Goal: Information Seeking & Learning: Find specific fact

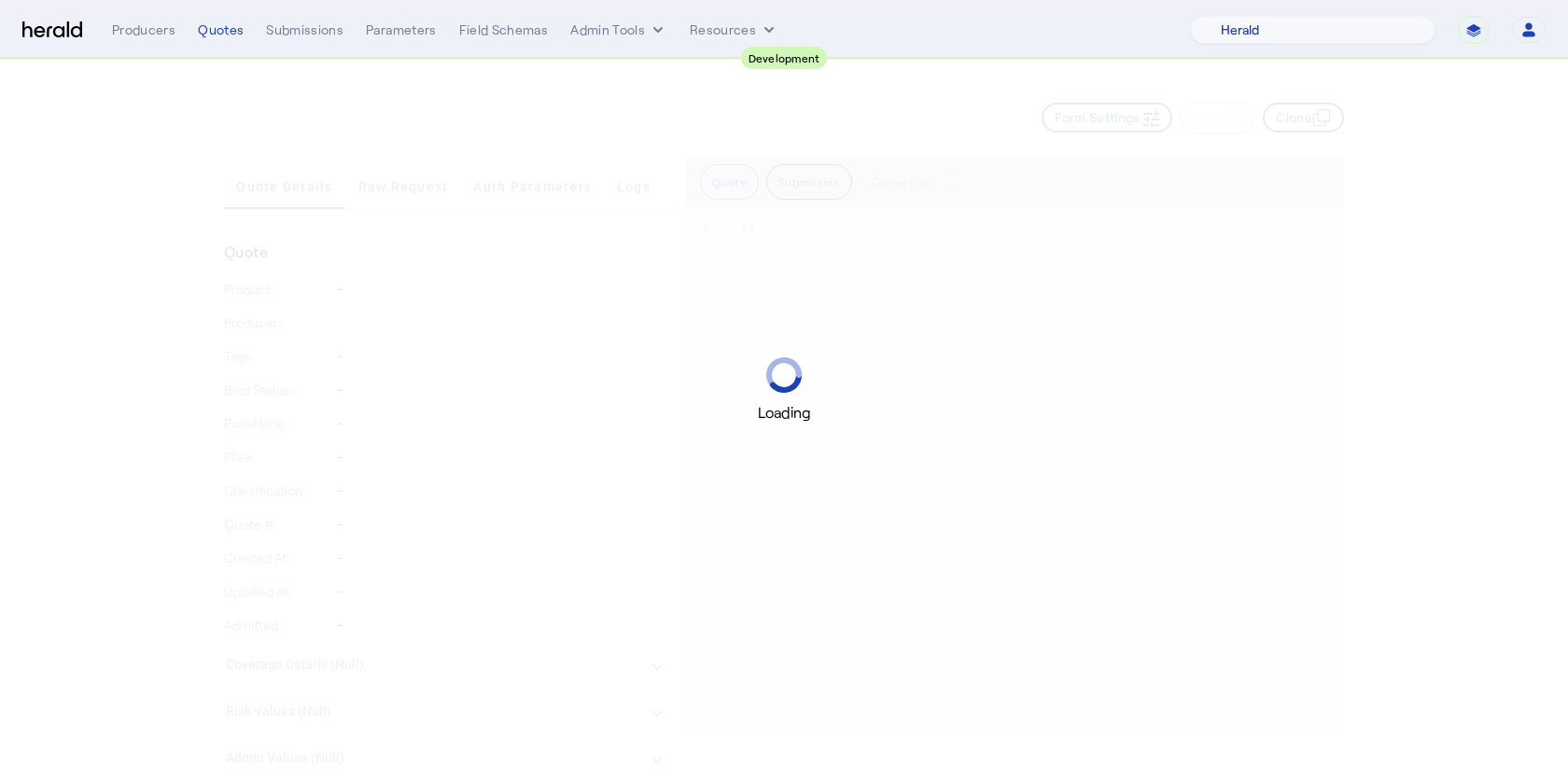
select select "pfm_2v8p_herald_api"
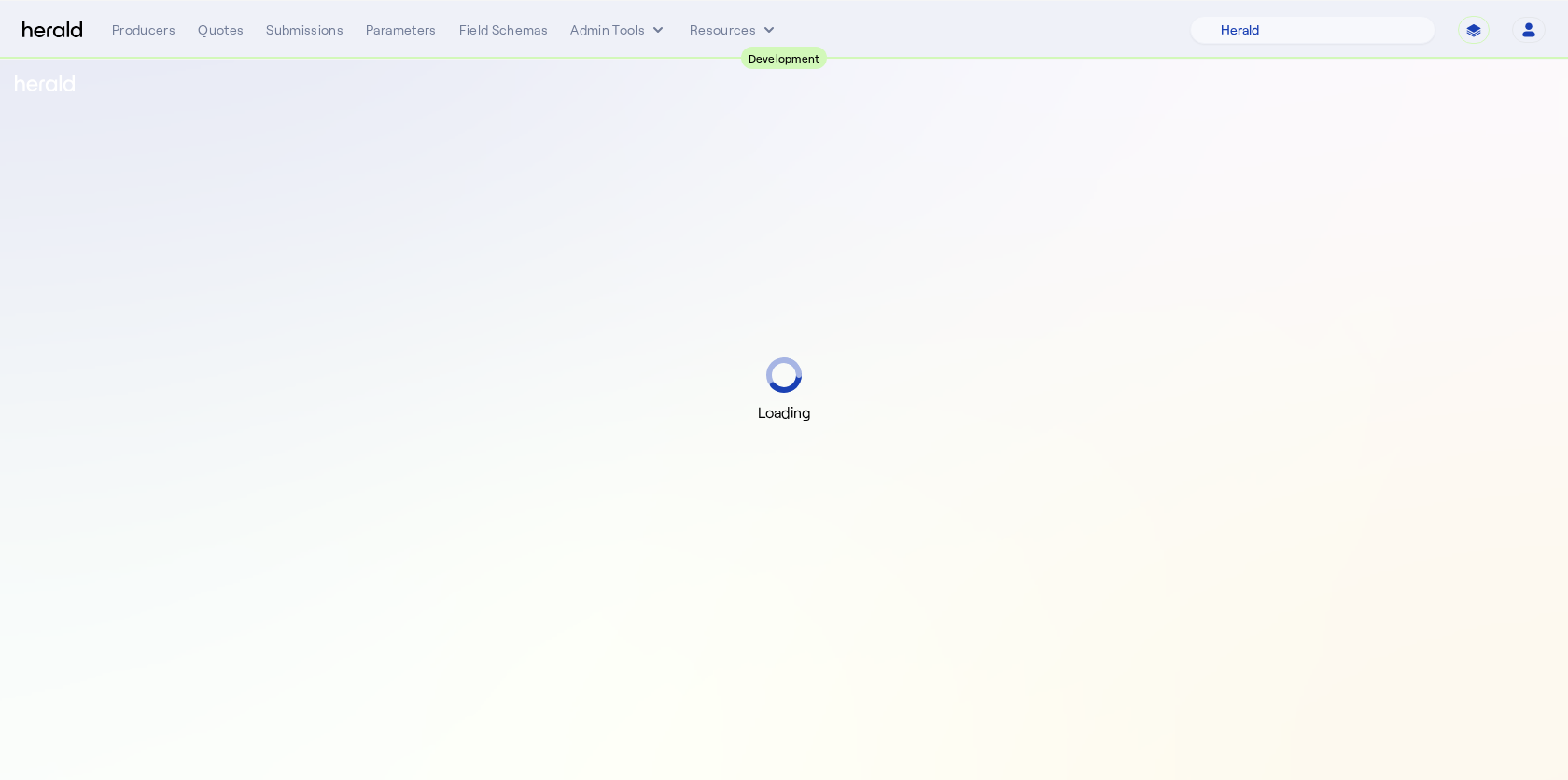
select select "pfm_2v8p_herald_api"
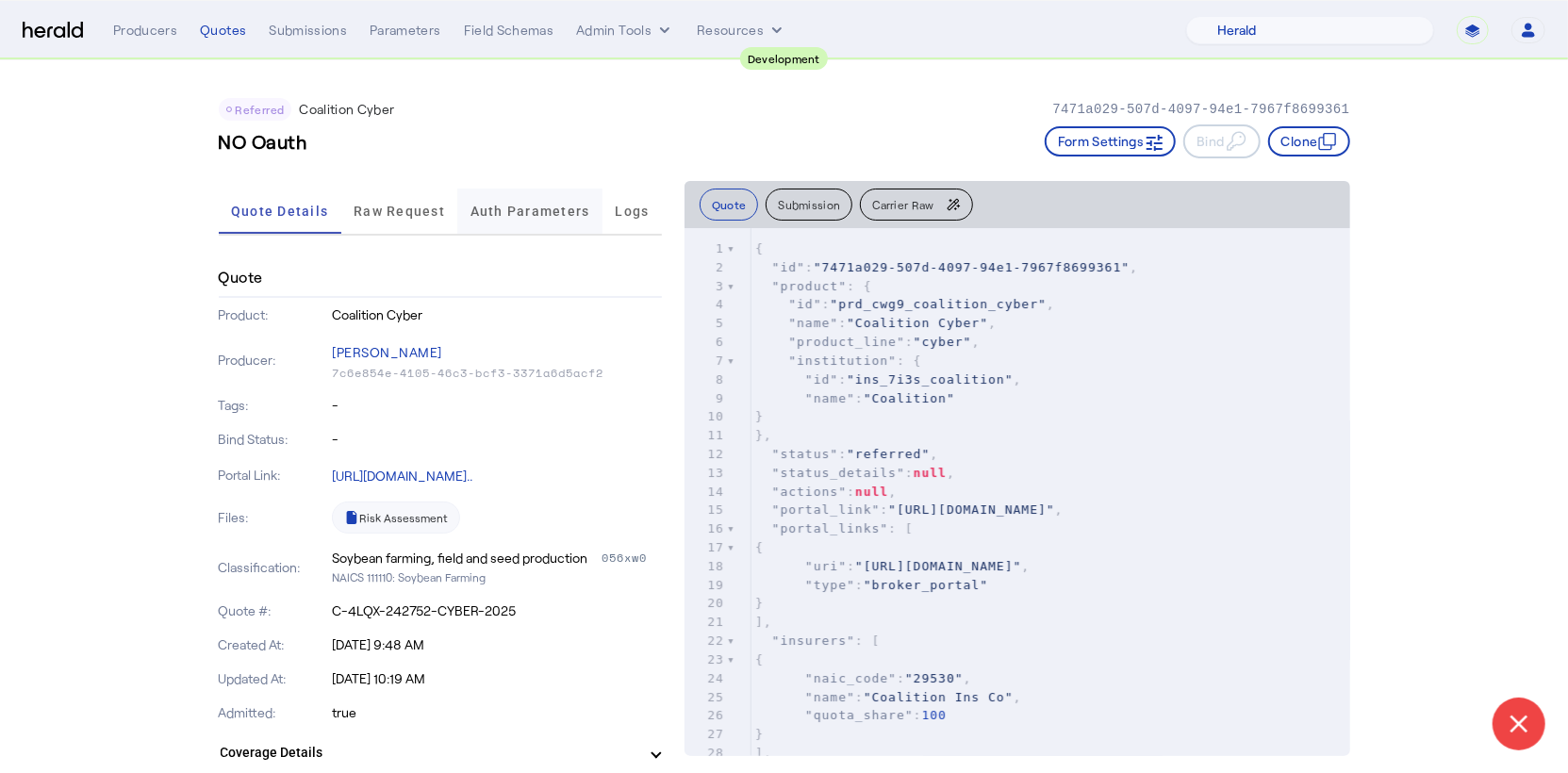
click at [540, 224] on span "Auth Parameters" at bounding box center [530, 212] width 120 height 45
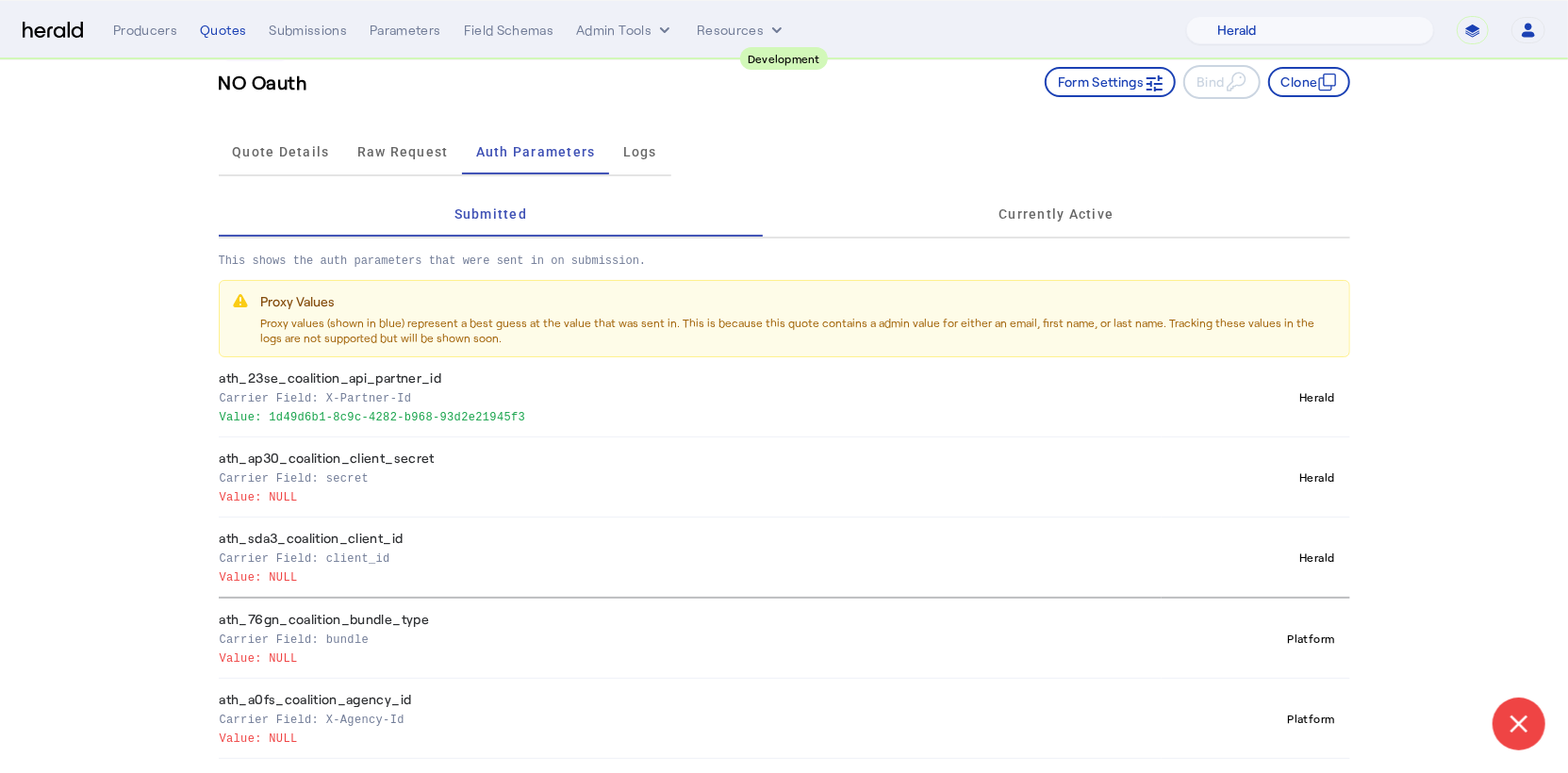
scroll to position [59, 0]
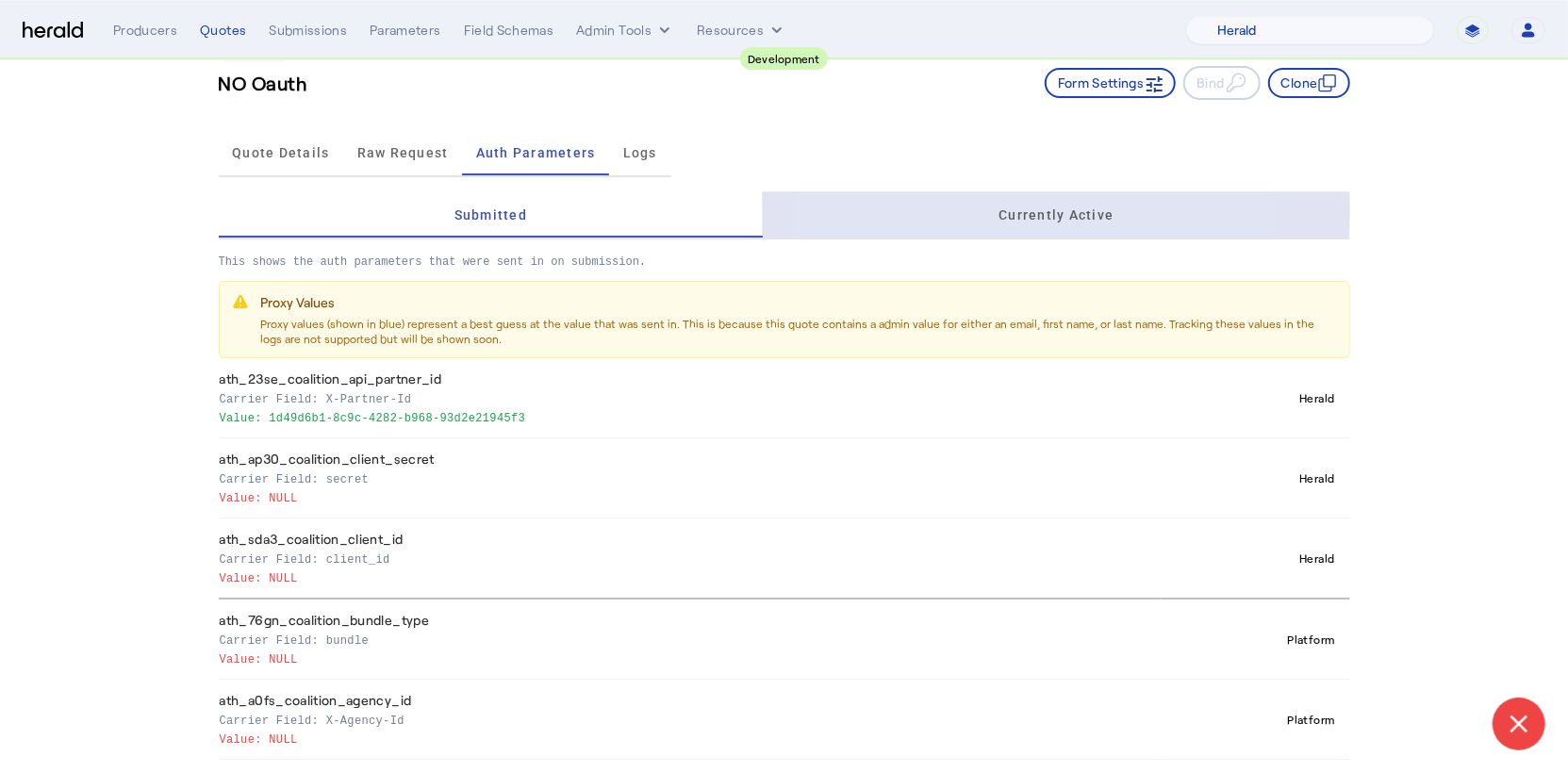
click at [961, 209] on div "Currently Active" at bounding box center [1056, 215] width 587 height 45
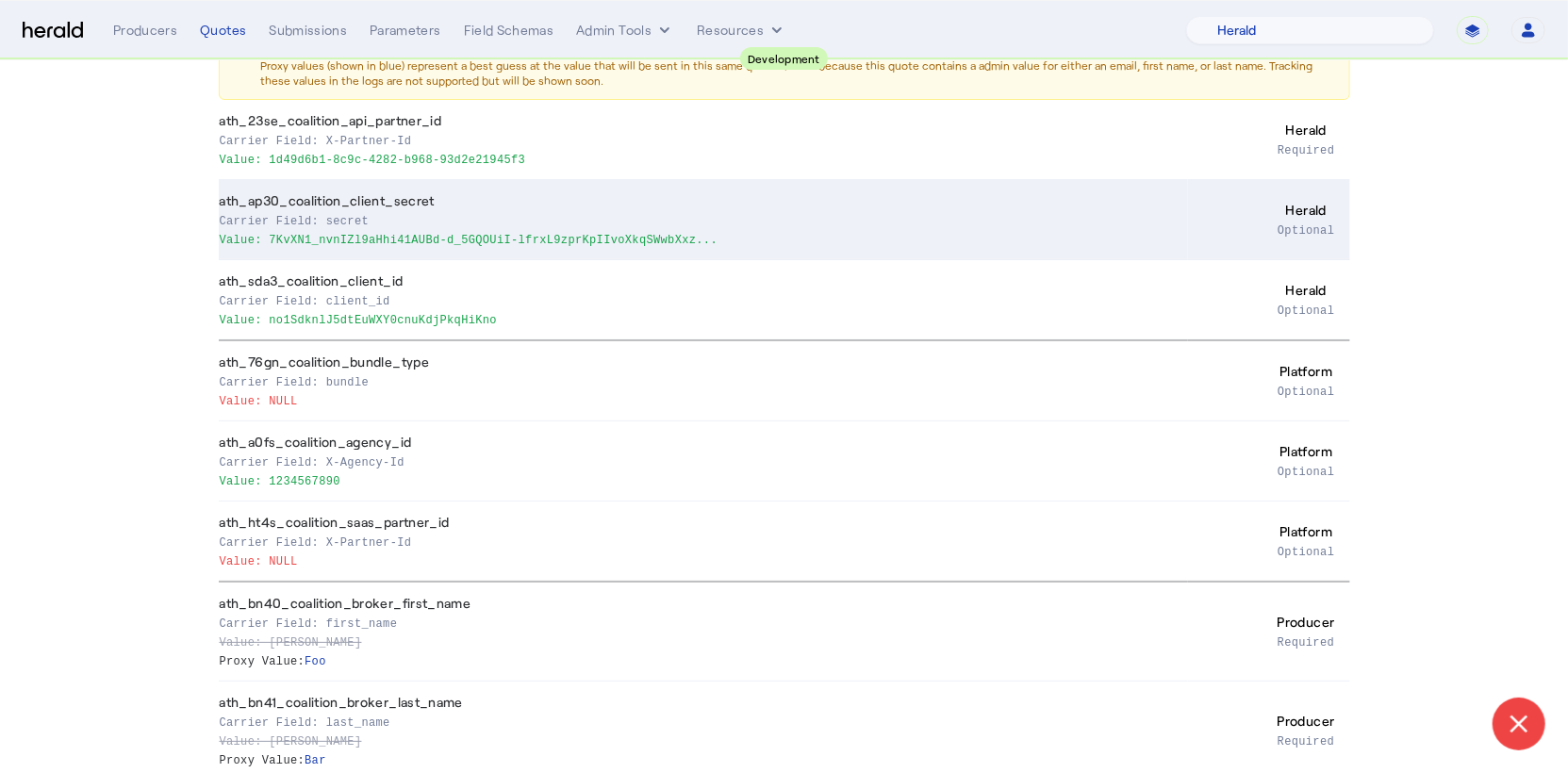
scroll to position [373, 0]
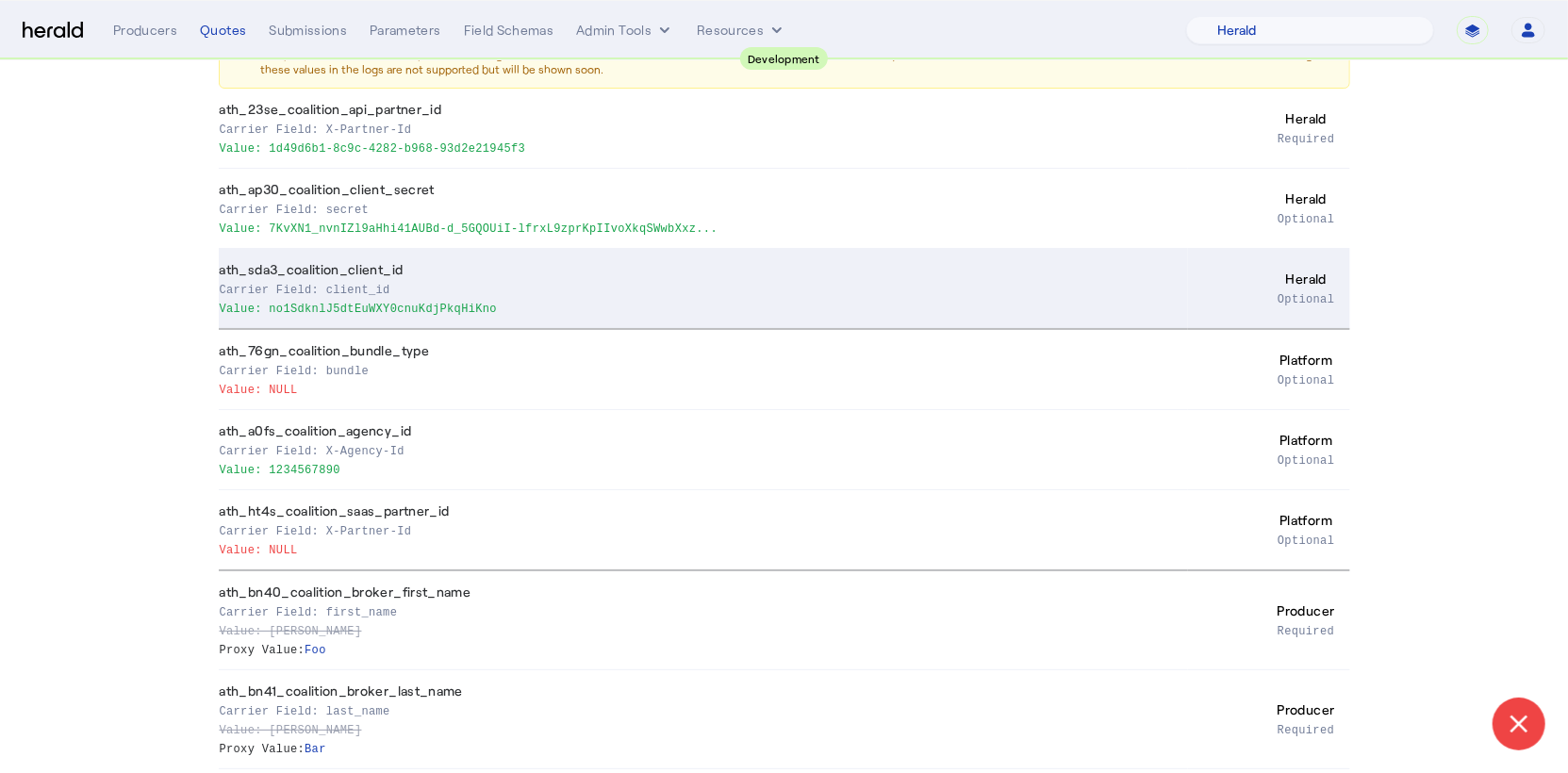
click at [881, 268] on th "ath_sda3_coalition_client_id Carrier Field: client_id Value: no1SdknlJ5dtEuWXY0…" at bounding box center [703, 289] width 970 height 81
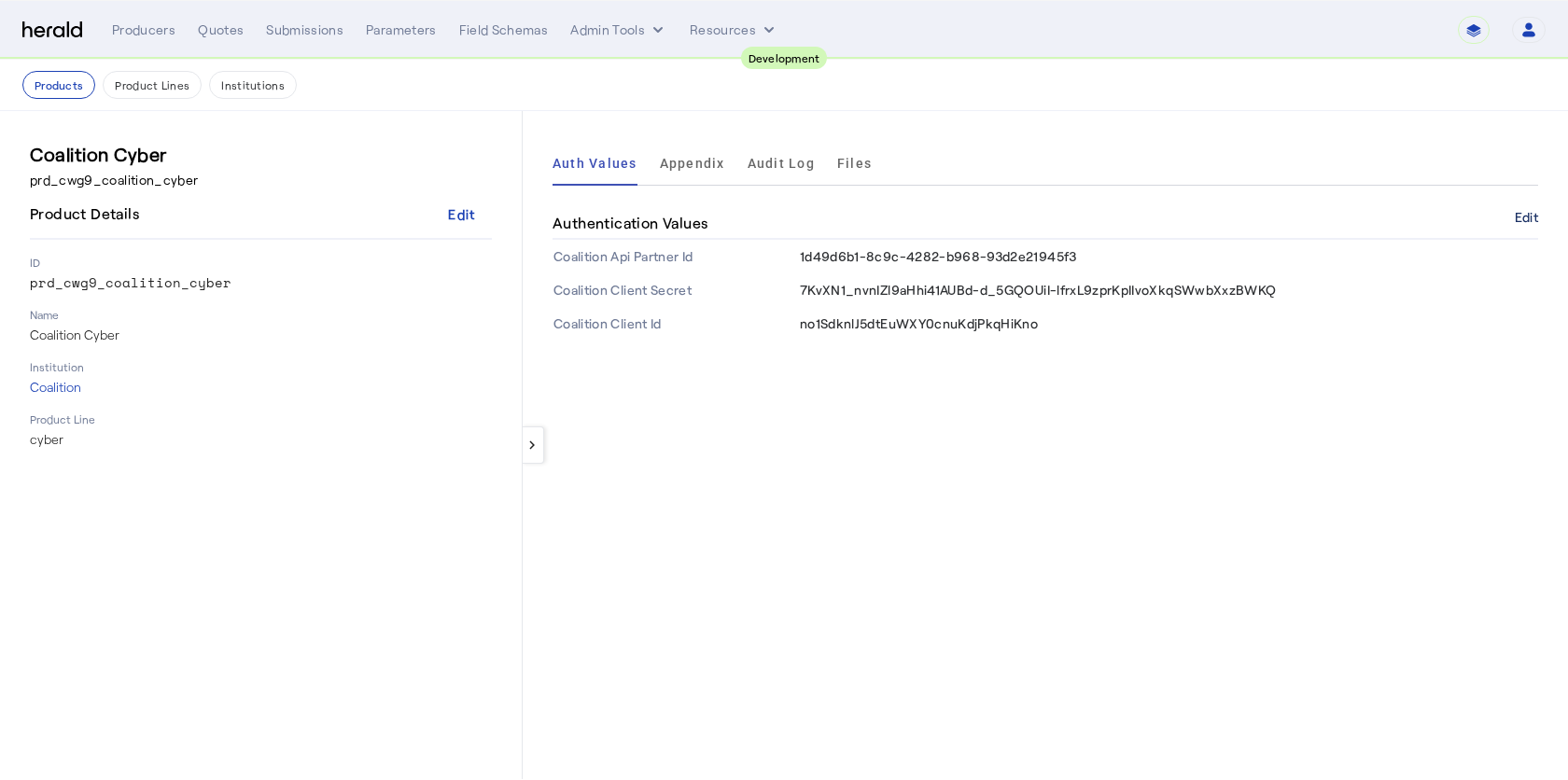
click at [1528, 214] on button "Edit" at bounding box center [1526, 217] width 23 height 11
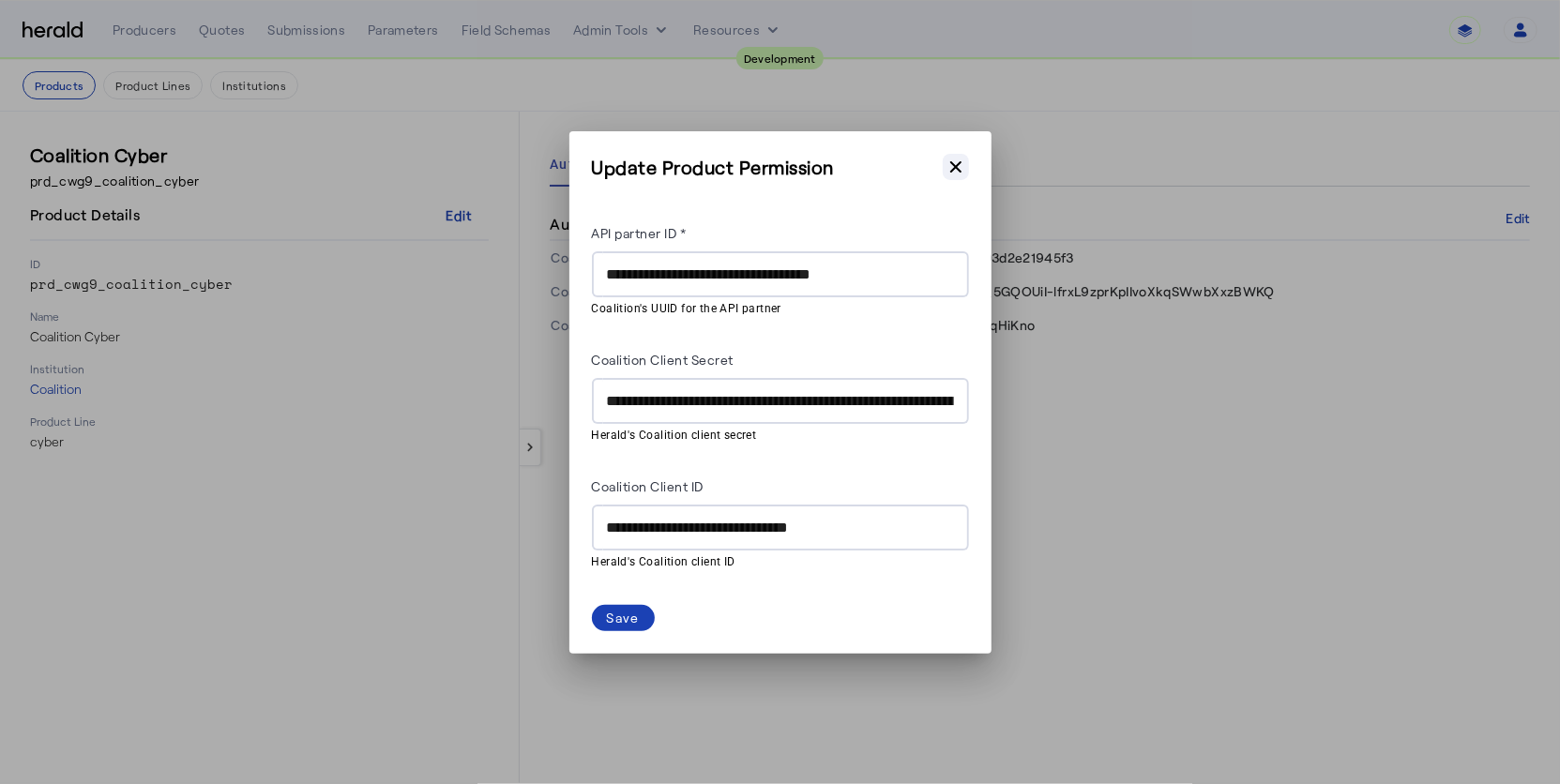
click at [948, 170] on icon "button" at bounding box center [956, 167] width 19 height 19
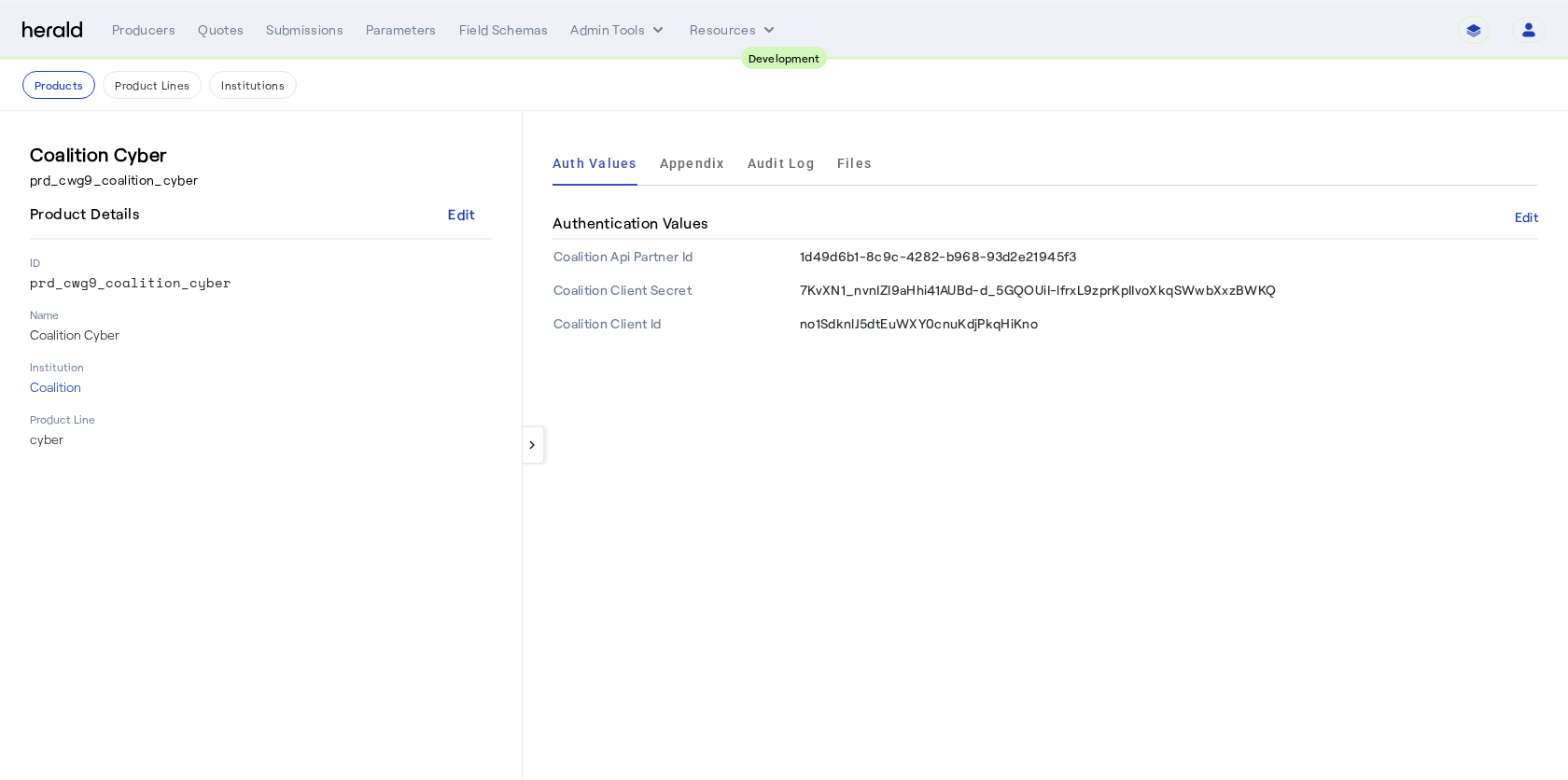
select select "pfm_2v8p_herald_api"
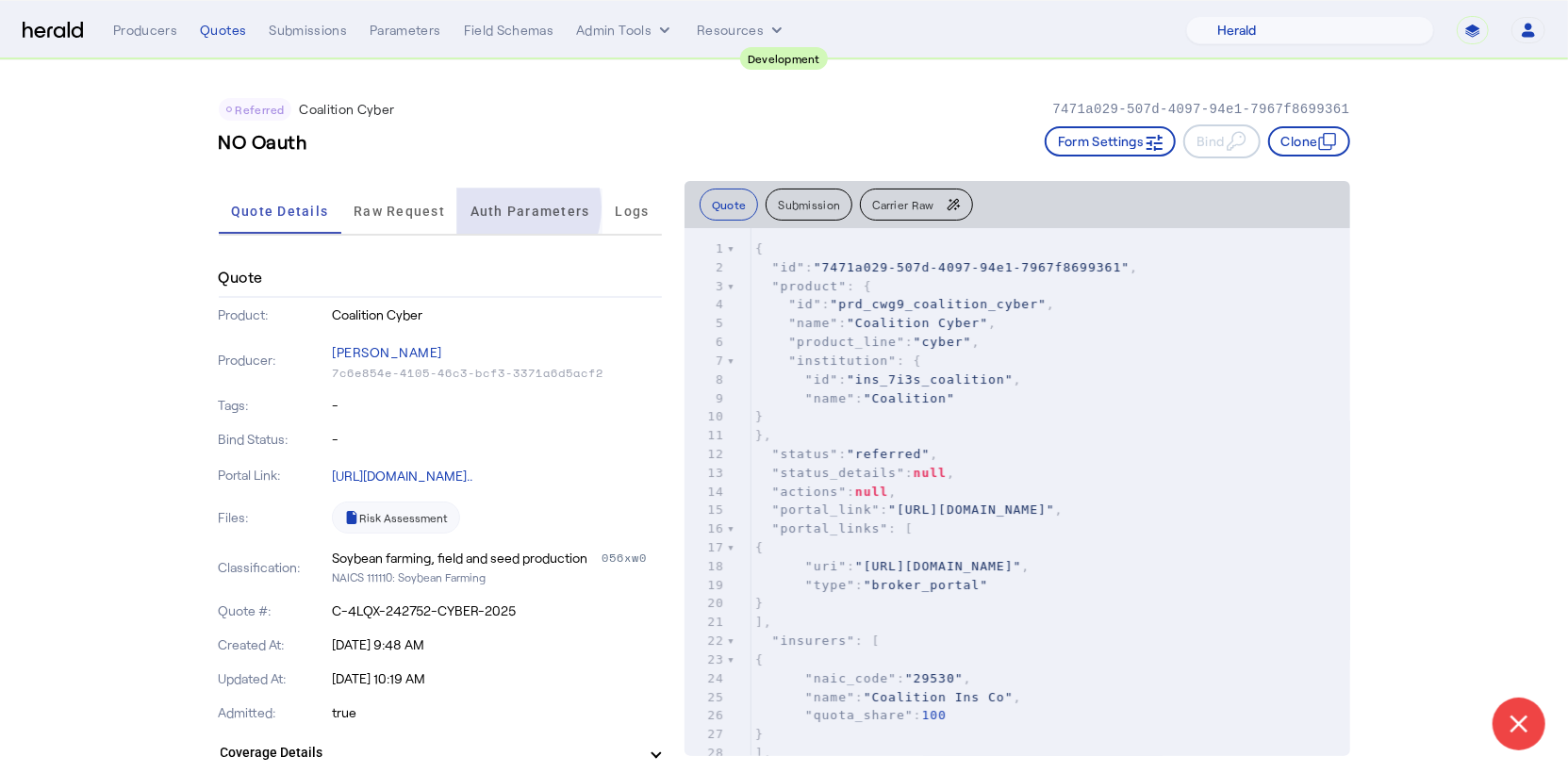
click at [496, 207] on span "Auth Parameters" at bounding box center [530, 212] width 120 height 13
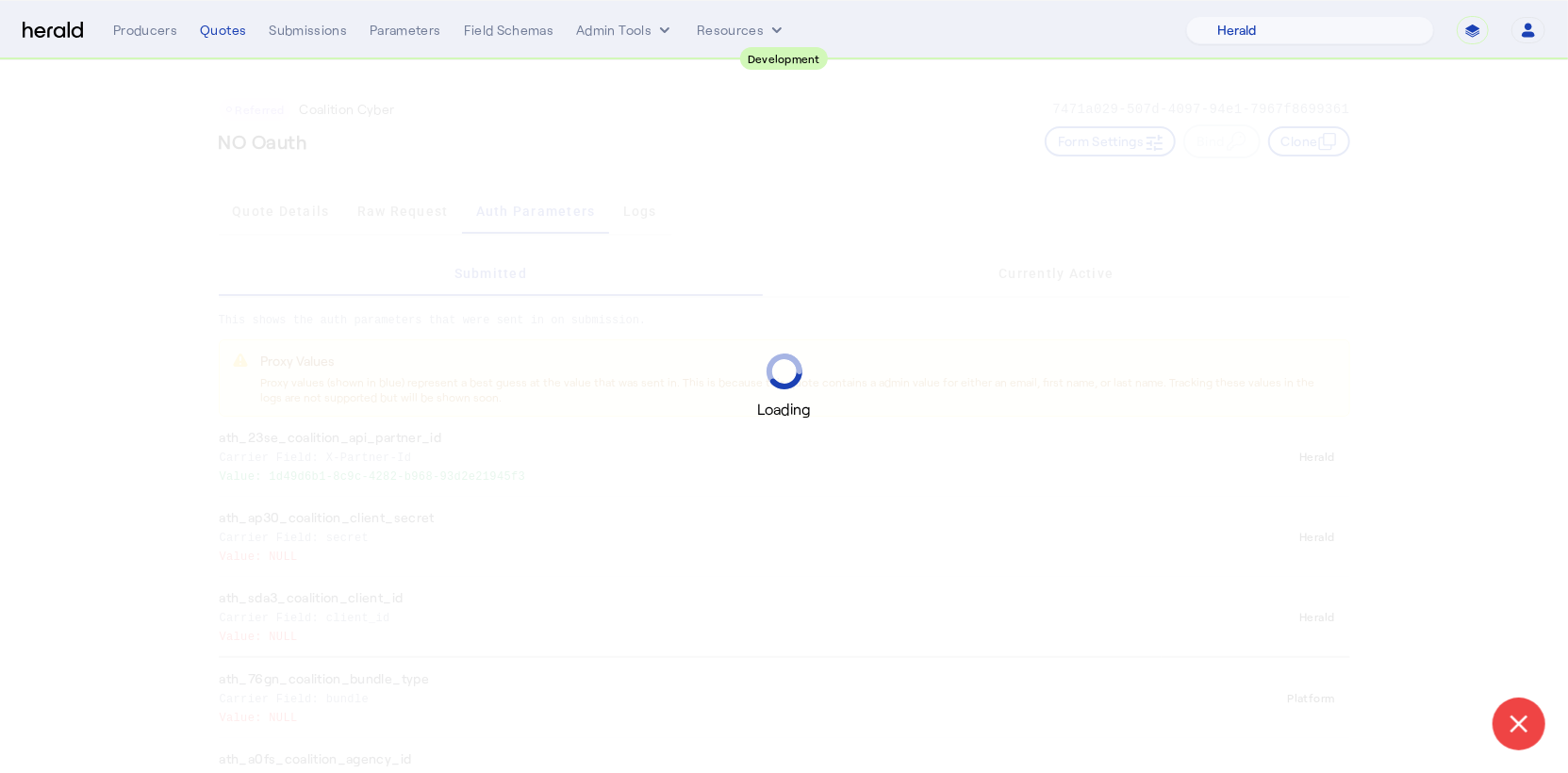
click at [390, 200] on div "Loading" at bounding box center [784, 386] width 1568 height 773
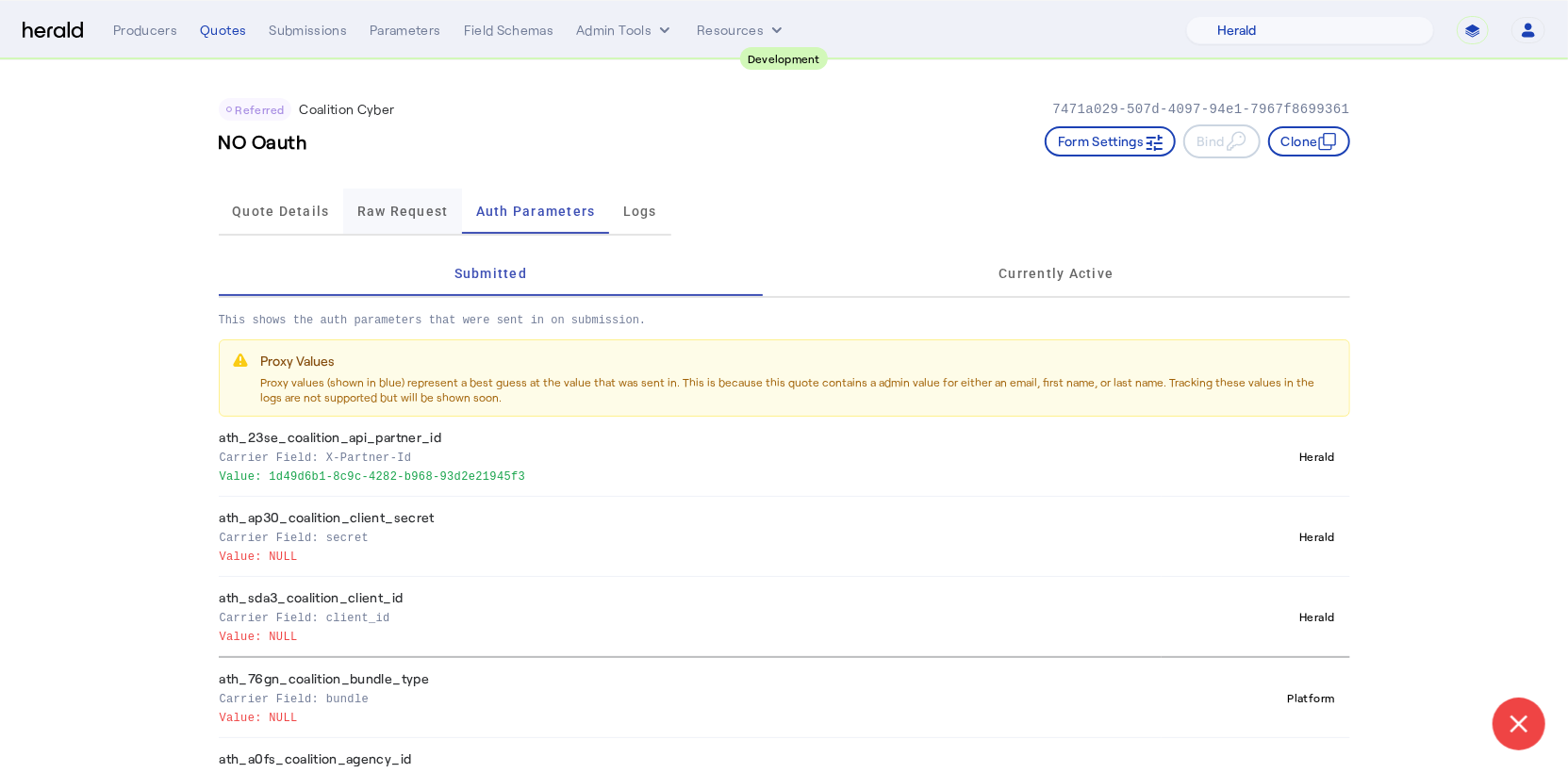
click at [388, 212] on span "Raw Request" at bounding box center [403, 212] width 92 height 13
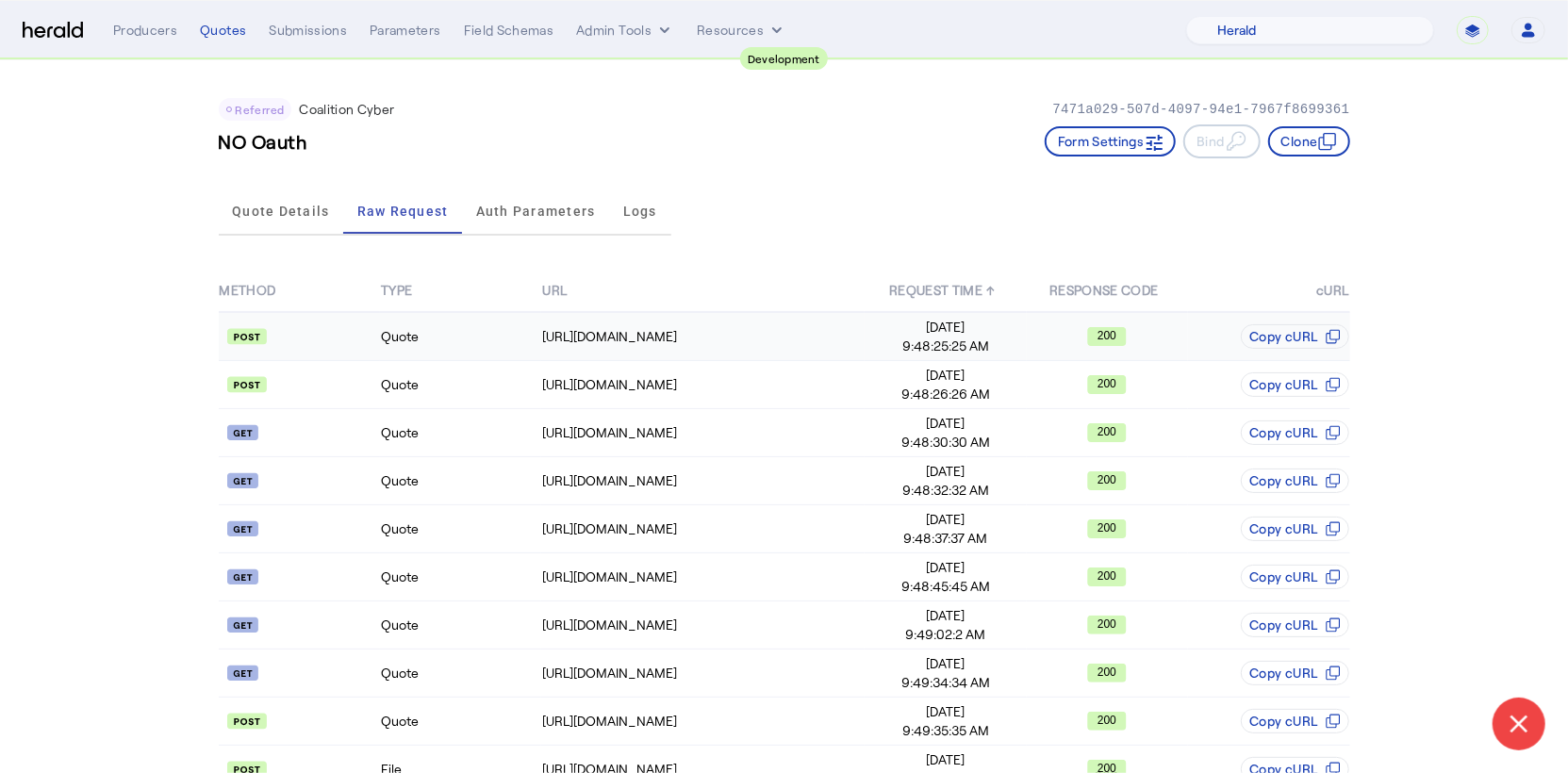
click at [342, 331] on api-badge at bounding box center [299, 336] width 160 height 19
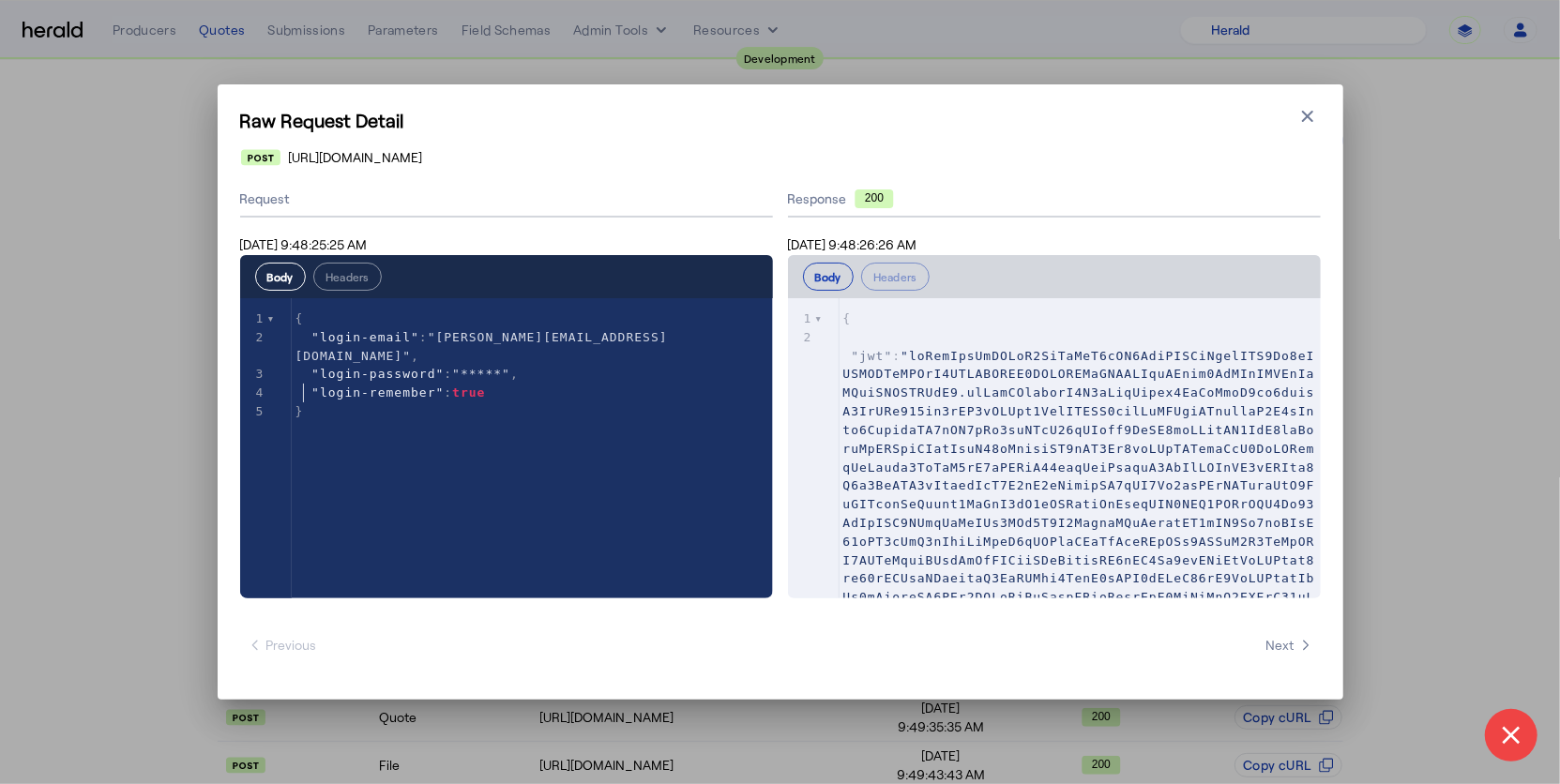
type textarea "**********"
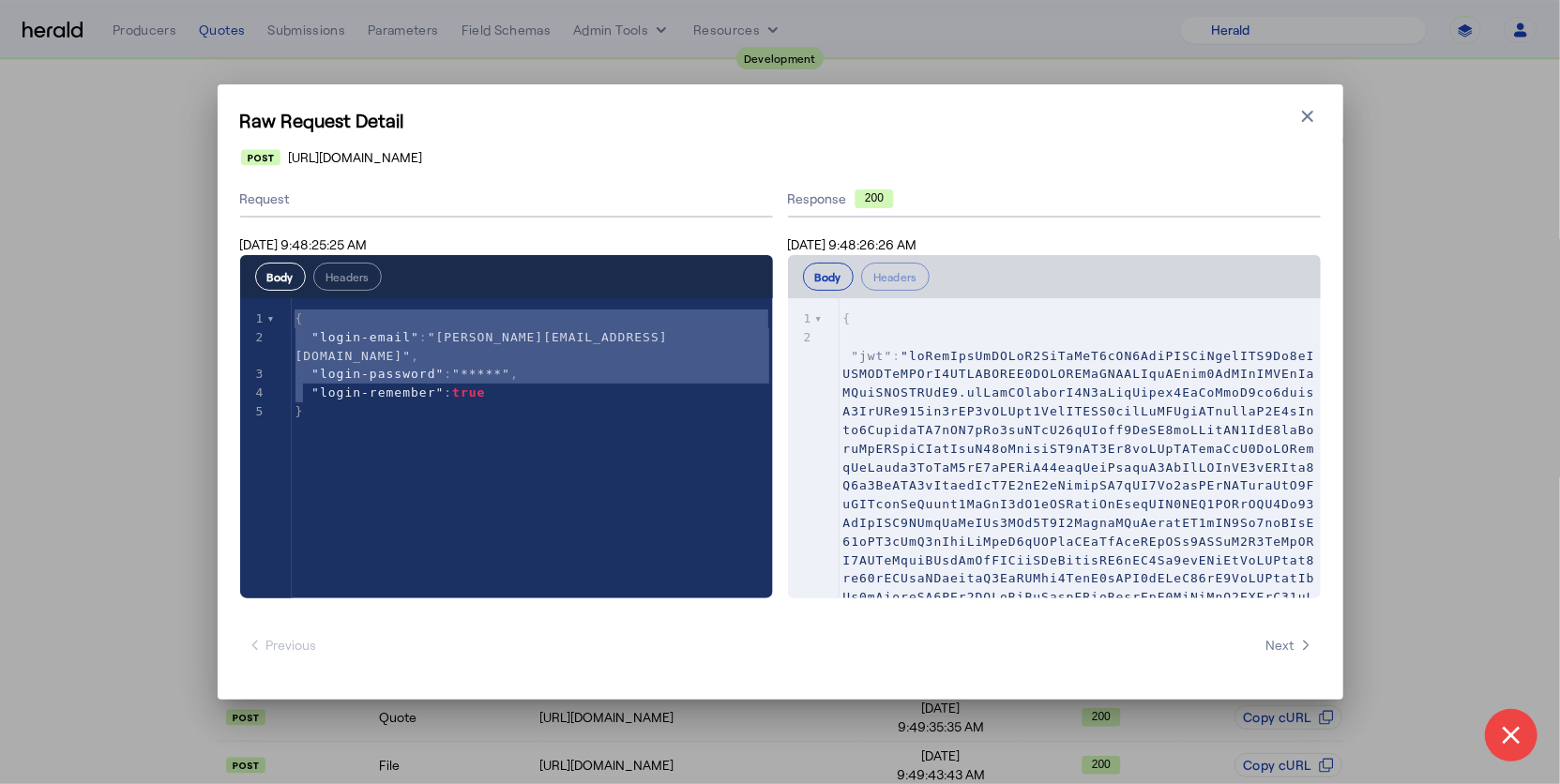
drag, startPoint x: 477, startPoint y: 410, endPoint x: 218, endPoint y: 317, distance: 275.2
click at [218, 317] on div "**********" at bounding box center [780, 392] width 1126 height 616
click at [1305, 124] on icon "button" at bounding box center [1308, 117] width 19 height 19
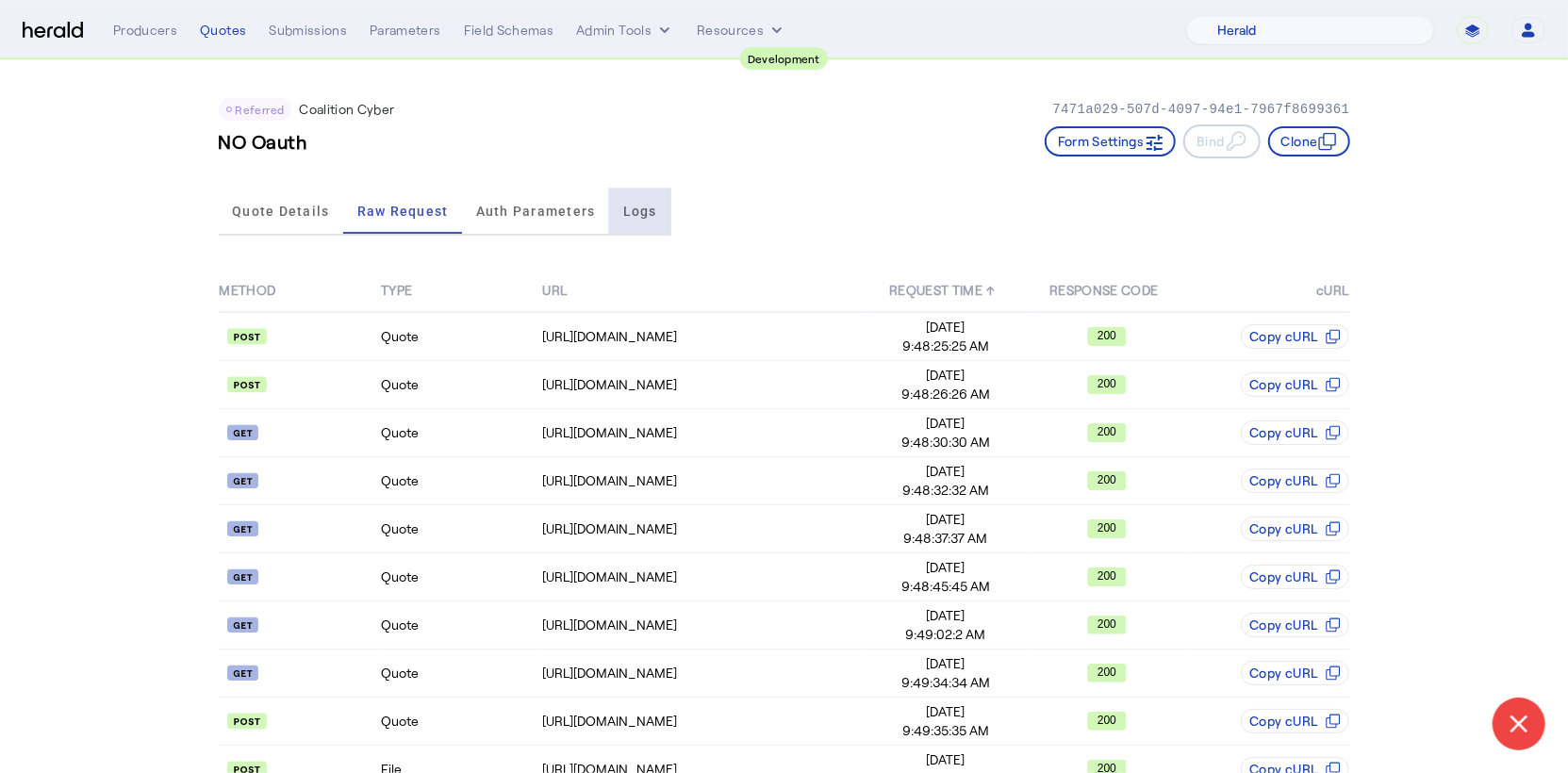
click at [638, 216] on span "Logs" at bounding box center [641, 212] width 34 height 13
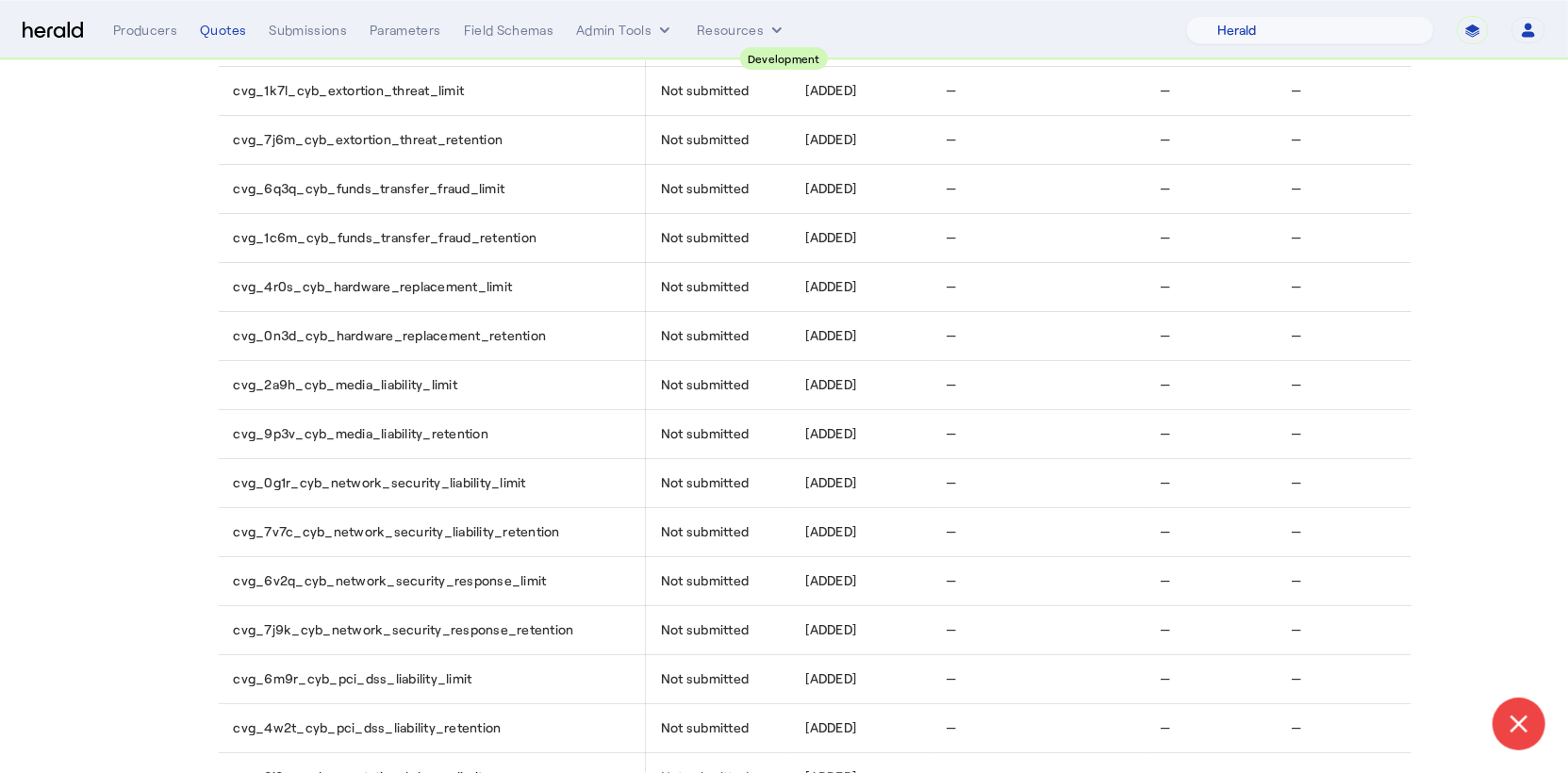
scroll to position [1728, 0]
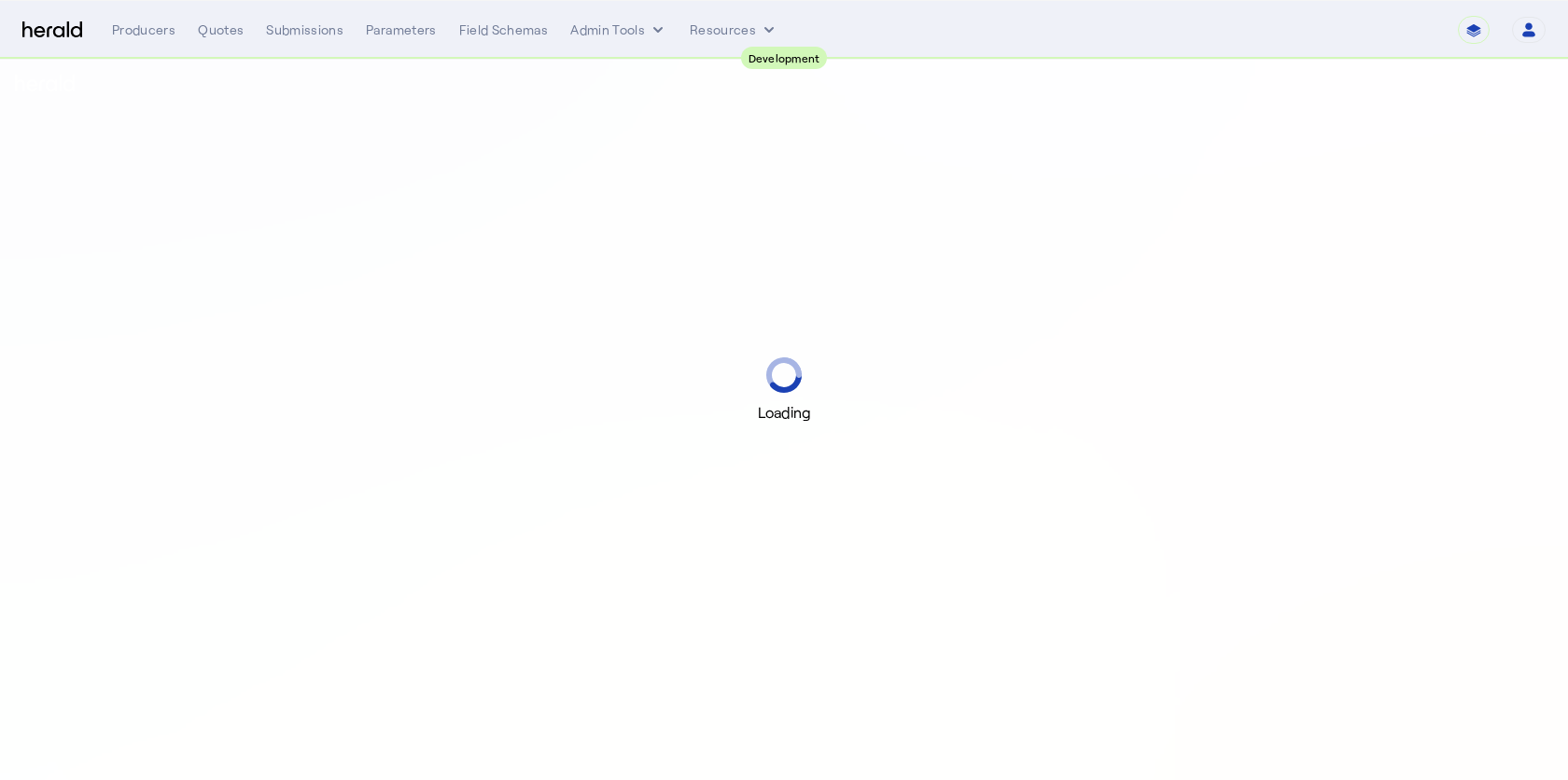
select select "pfm_2v8p_herald_api"
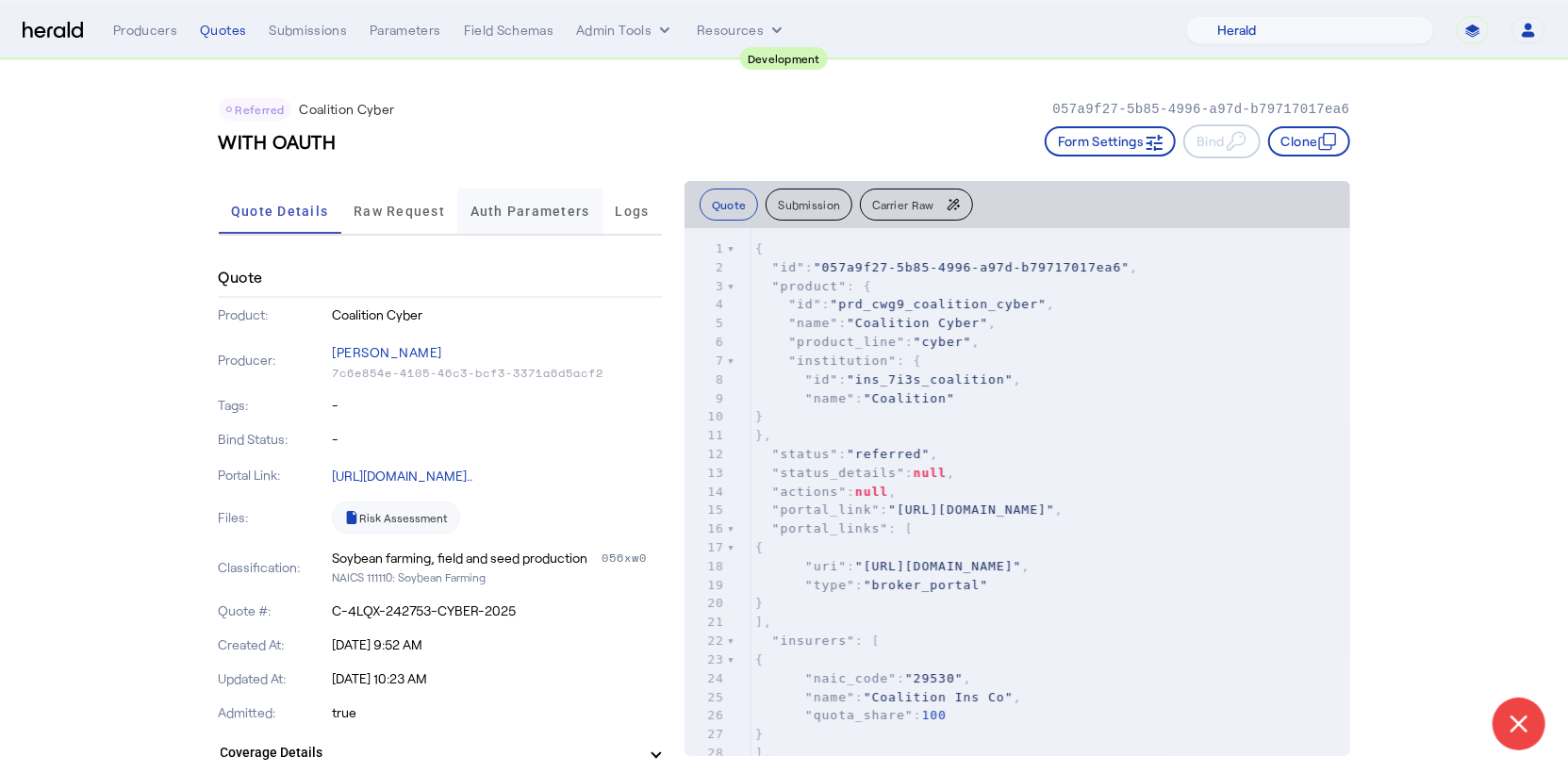
click at [514, 205] on span "Auth Parameters" at bounding box center [530, 212] width 120 height 13
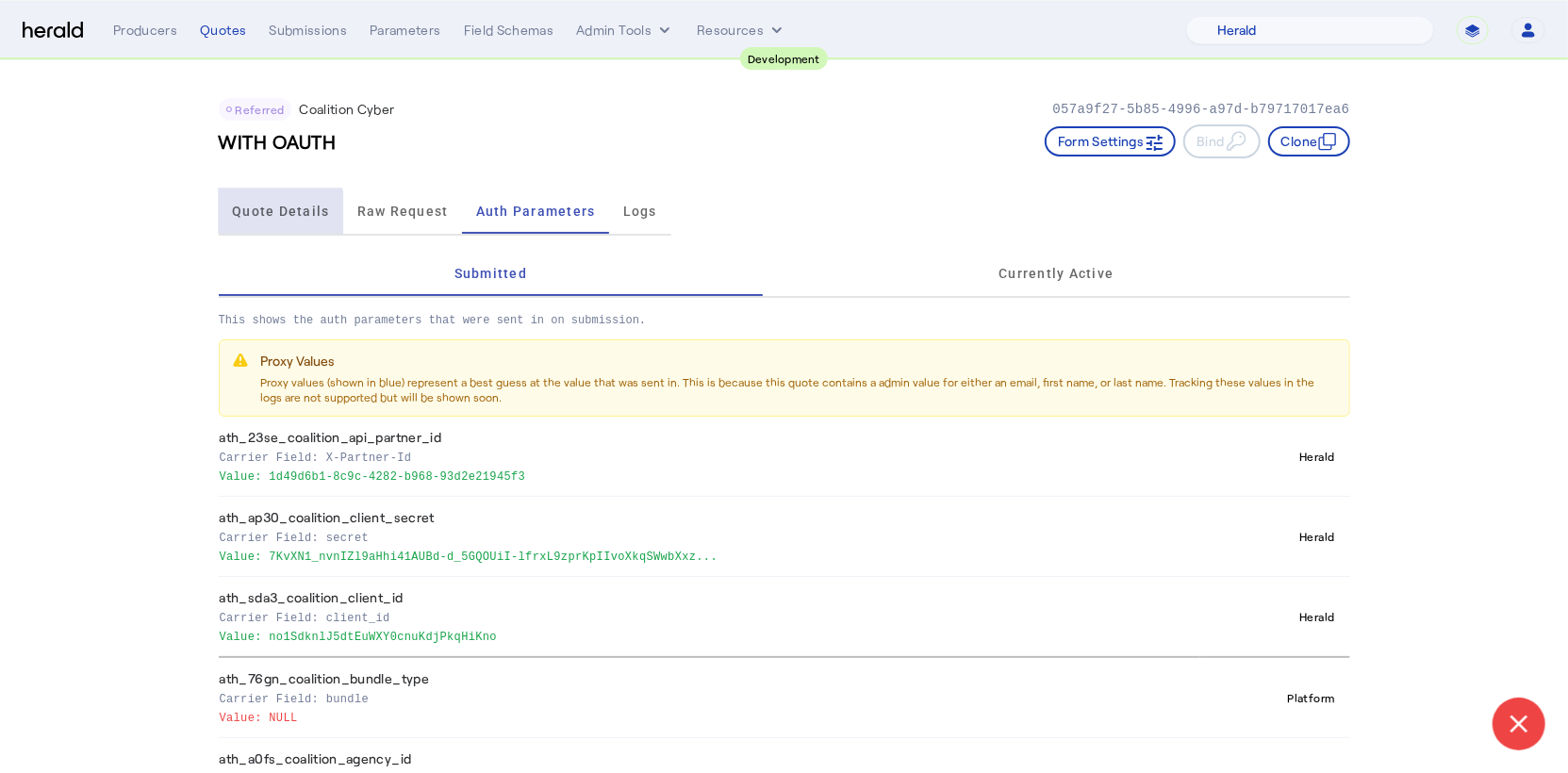
click at [259, 214] on span "Quote Details" at bounding box center [280, 212] width 97 height 13
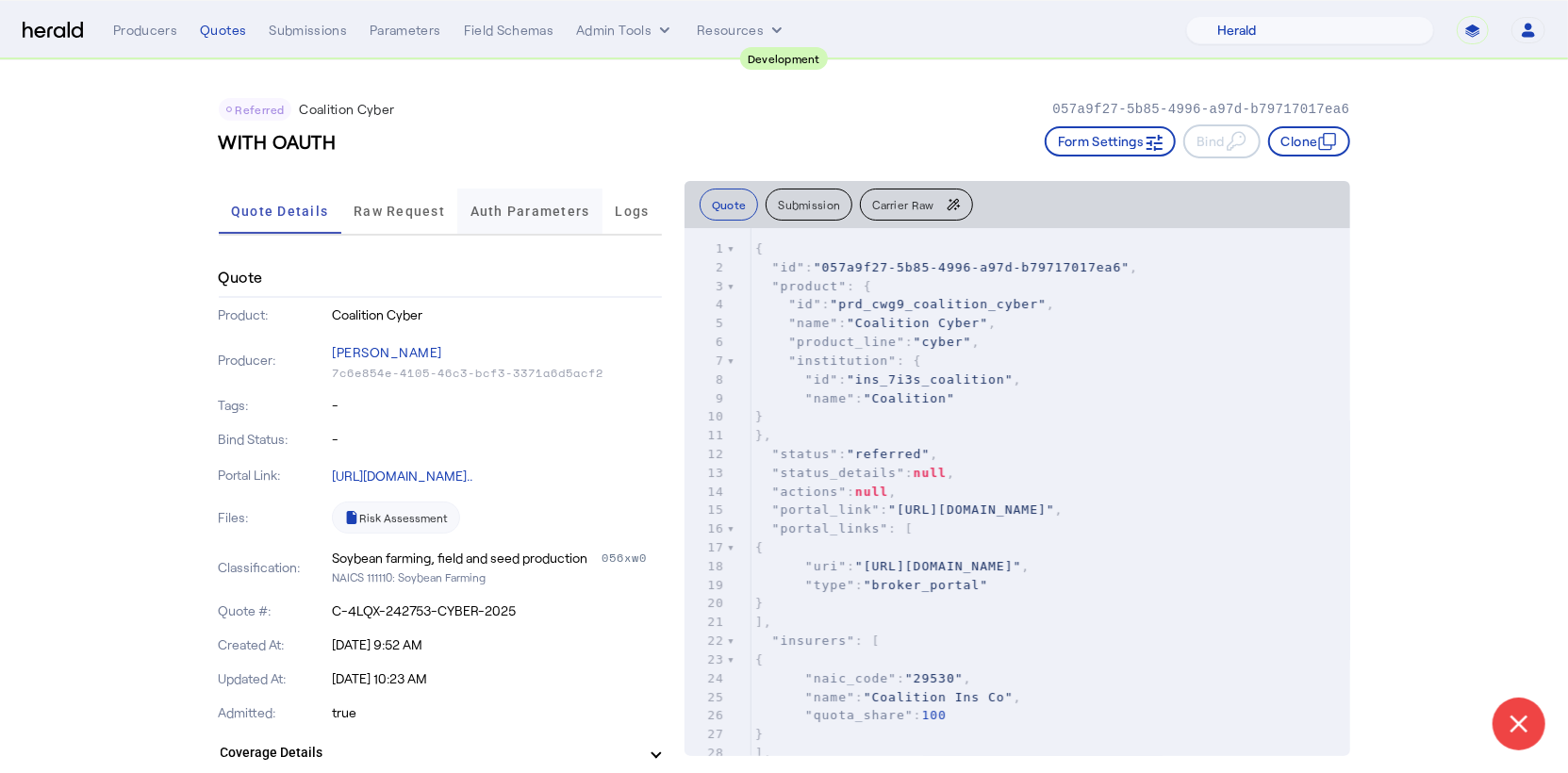
click at [506, 207] on span "Auth Parameters" at bounding box center [530, 212] width 120 height 13
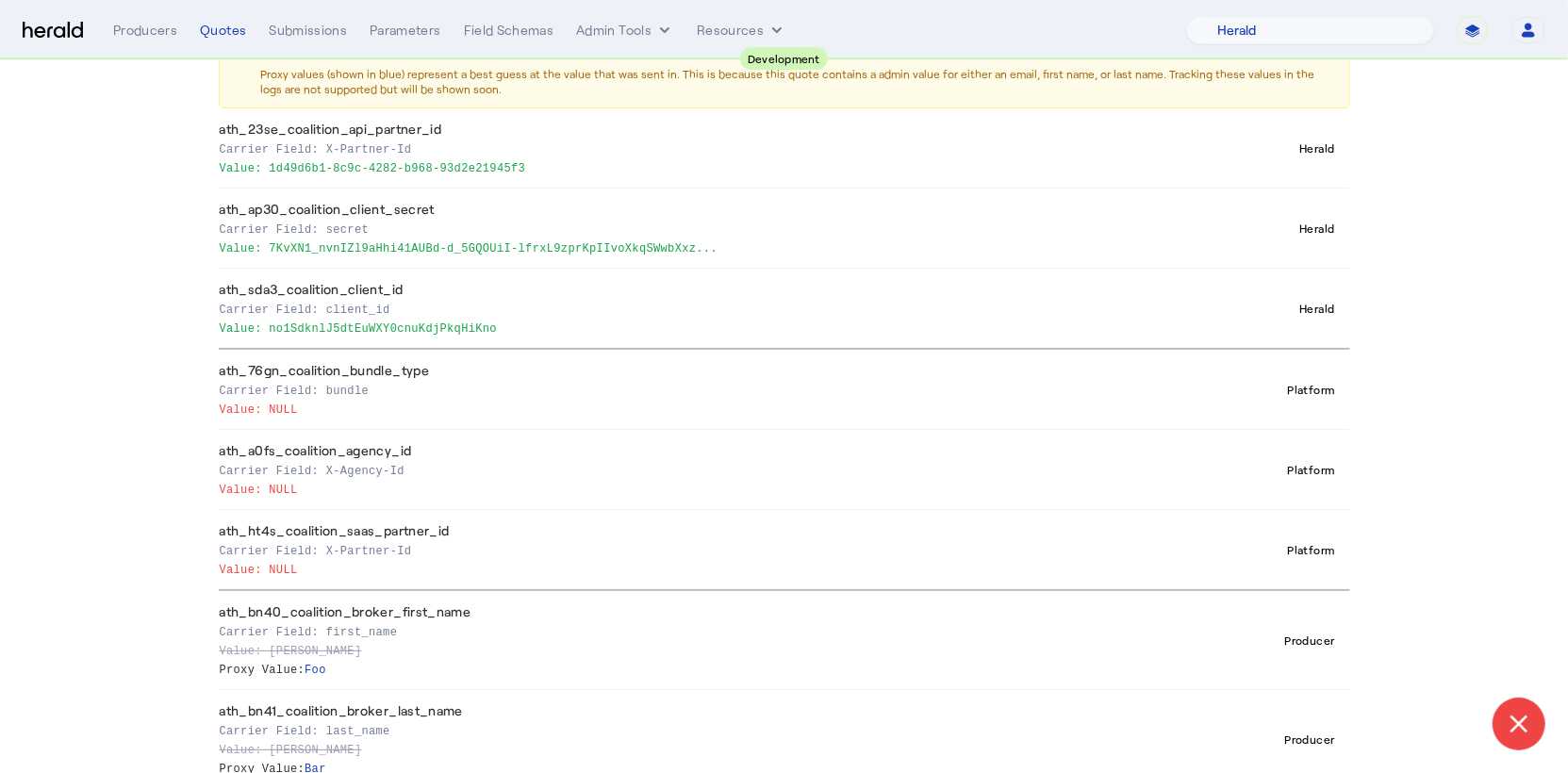
scroll to position [301, 0]
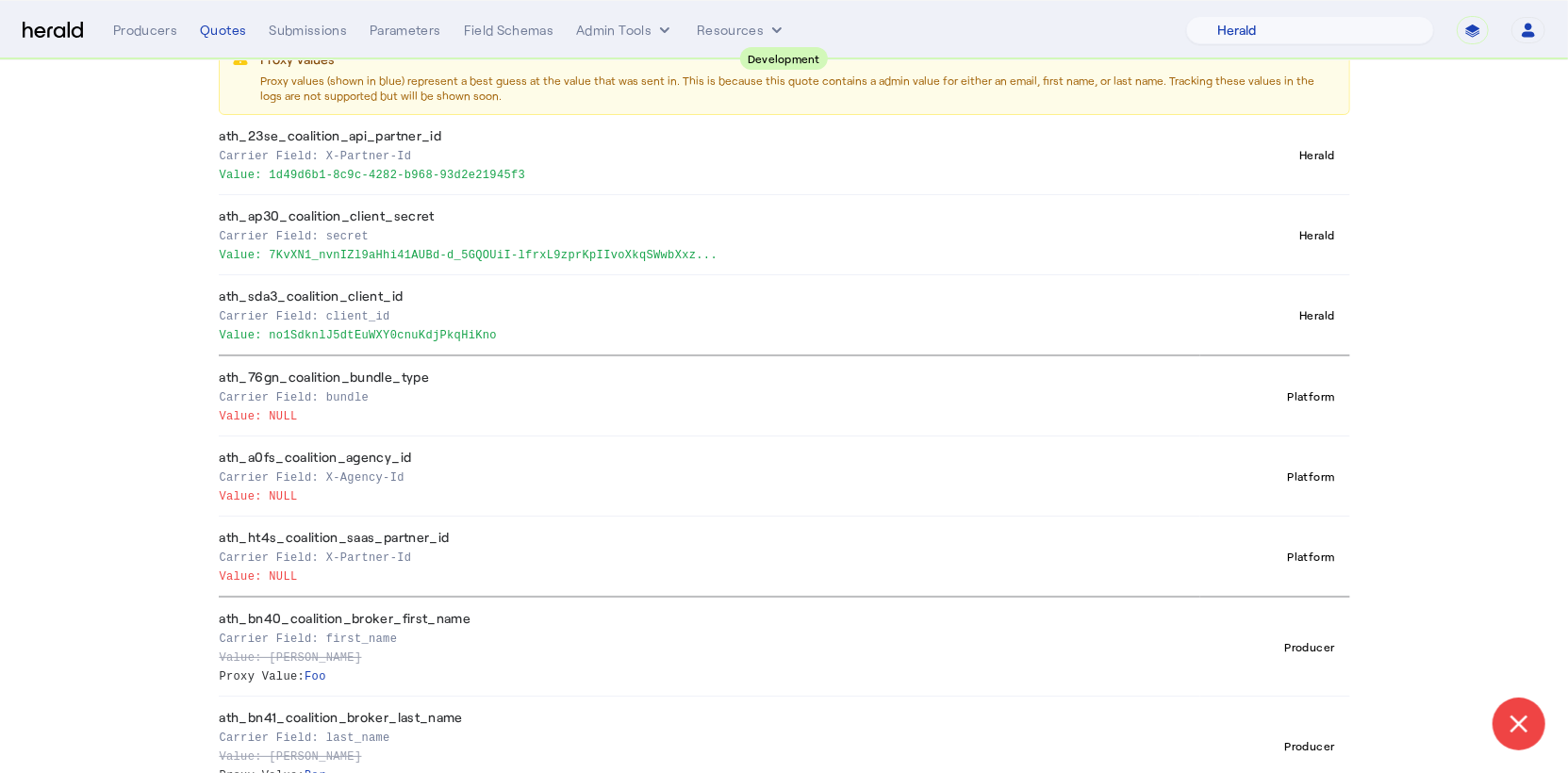
drag, startPoint x: 189, startPoint y: 205, endPoint x: 516, endPoint y: 313, distance: 344.4
click at [516, 313] on div "Referred Coalition Cyber 057a9f27-5b85-4996-a97d-b79717017ea6 WITH OAUTH Form S…" at bounding box center [784, 412] width 1207 height 1306
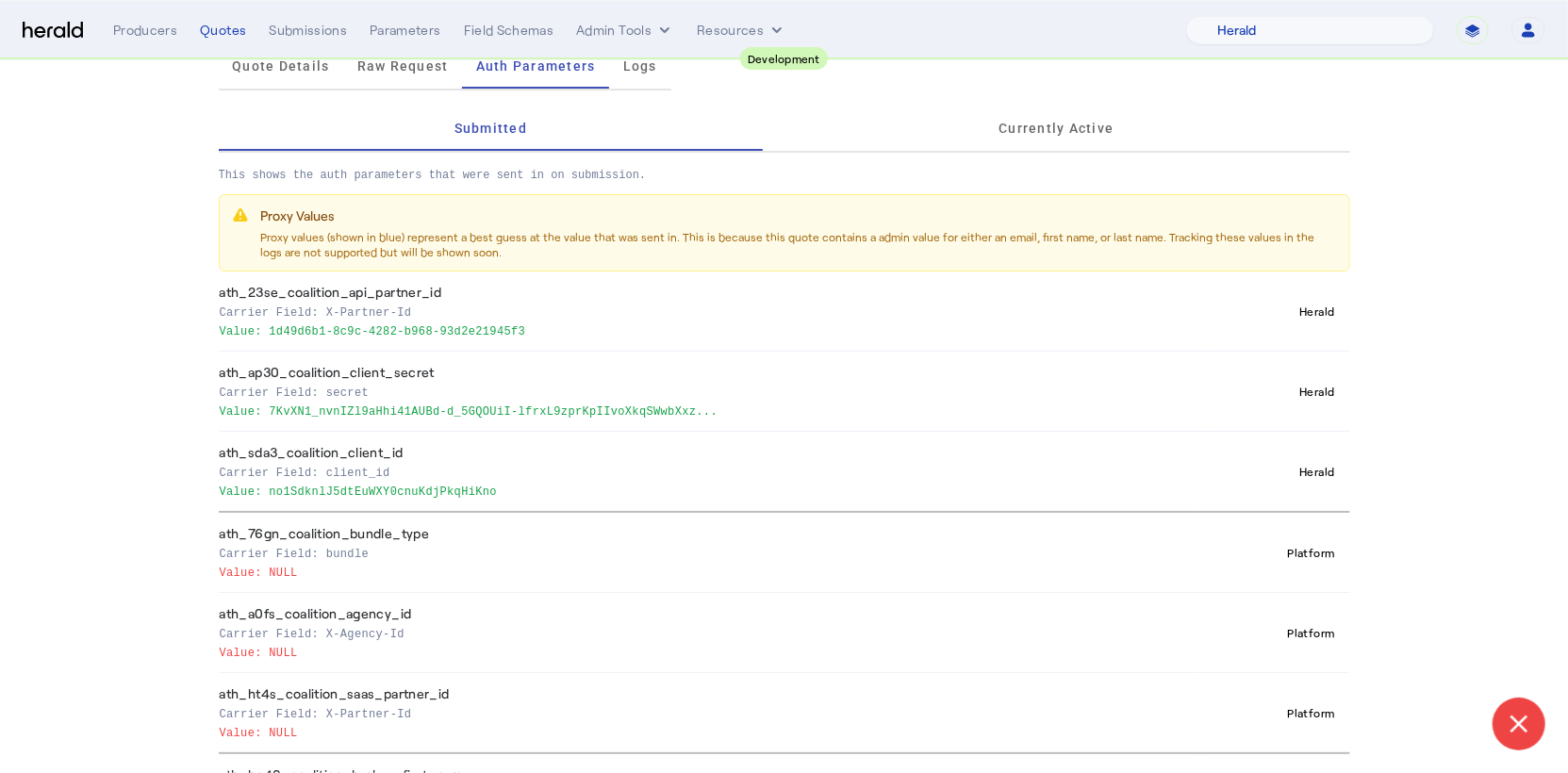
scroll to position [5, 0]
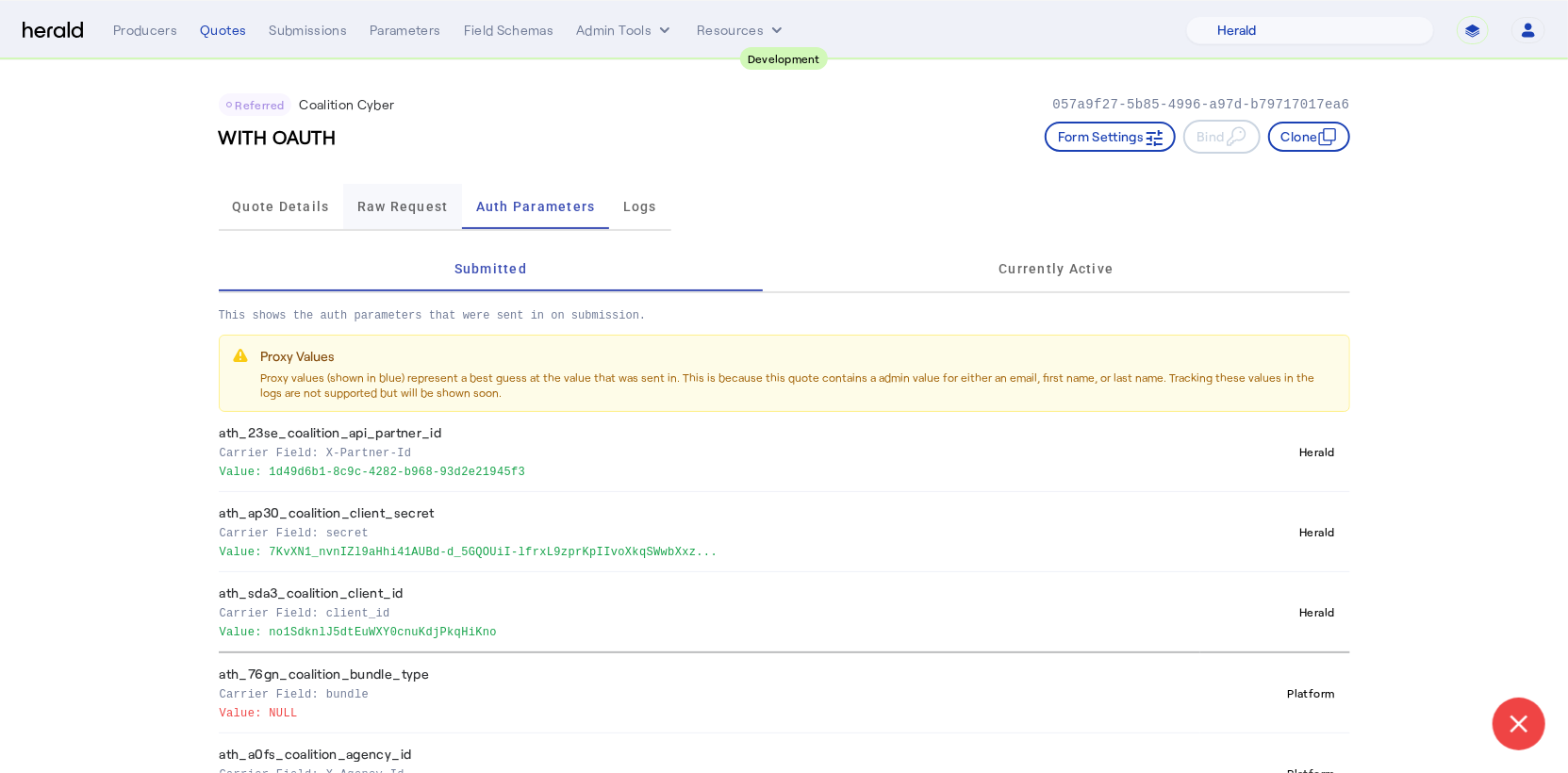
click at [434, 206] on span "Raw Request" at bounding box center [403, 207] width 92 height 13
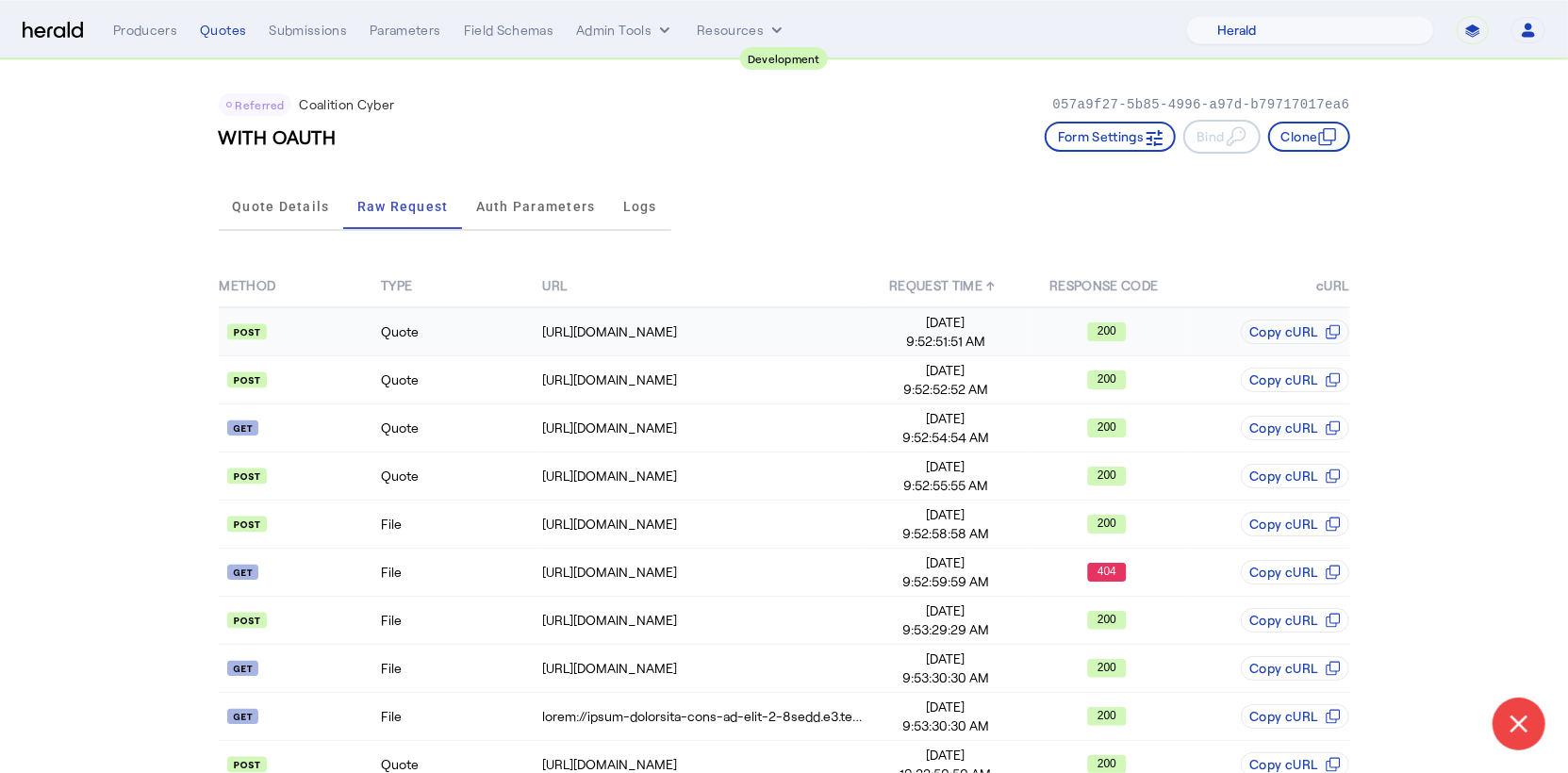
click at [337, 339] on td at bounding box center [299, 332] width 162 height 49
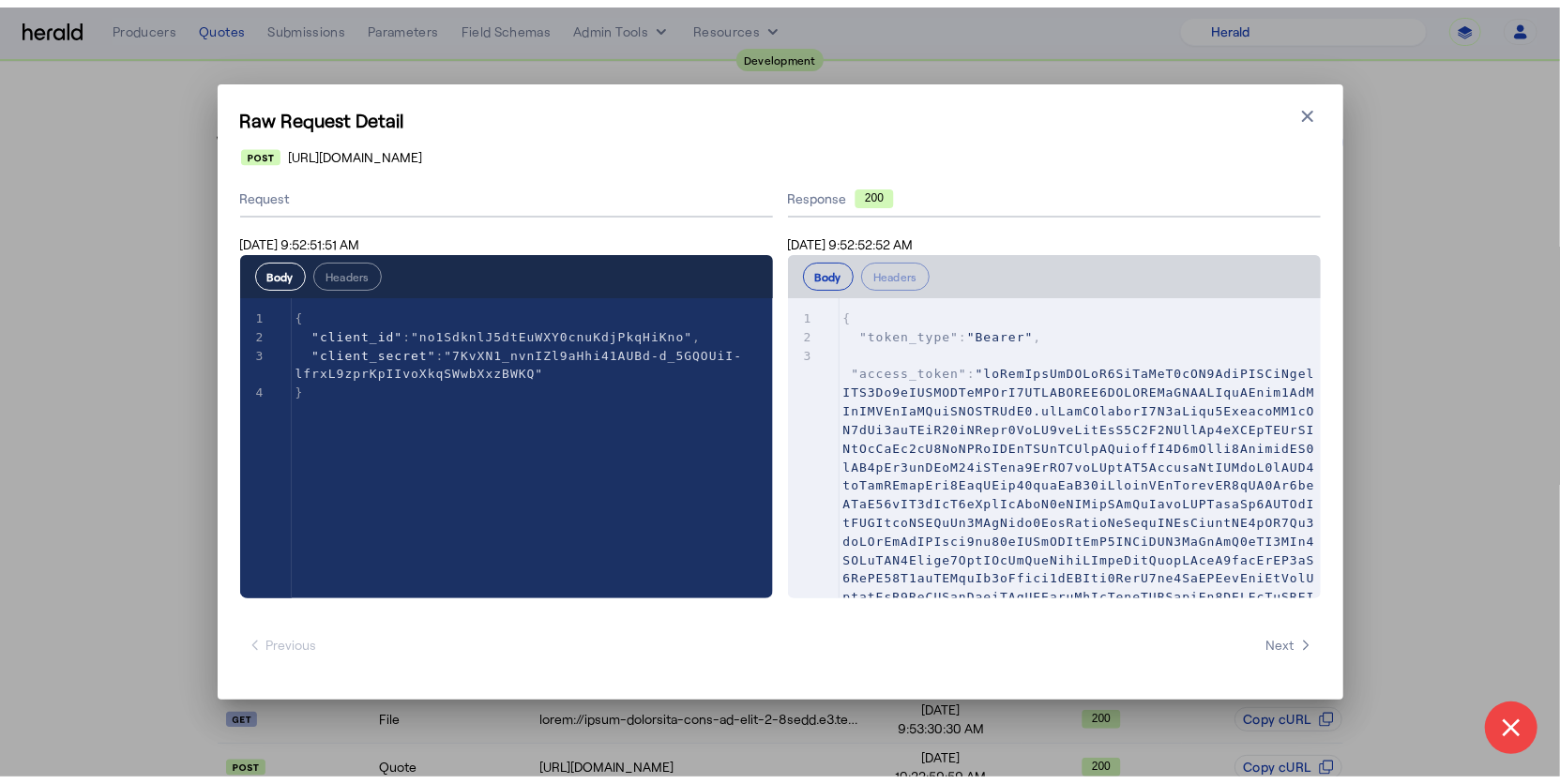
scroll to position [0, 0]
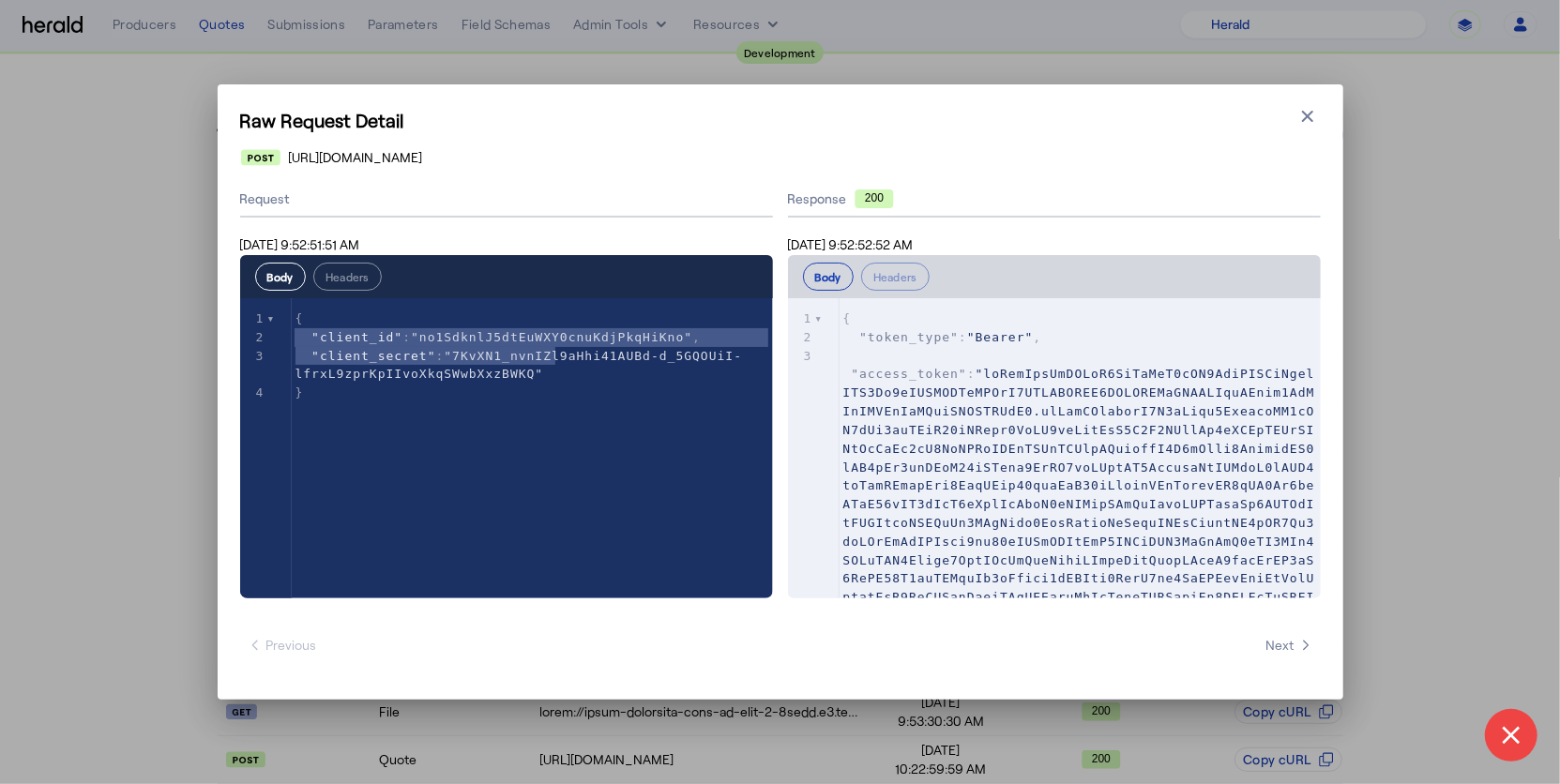
type textarea "**********"
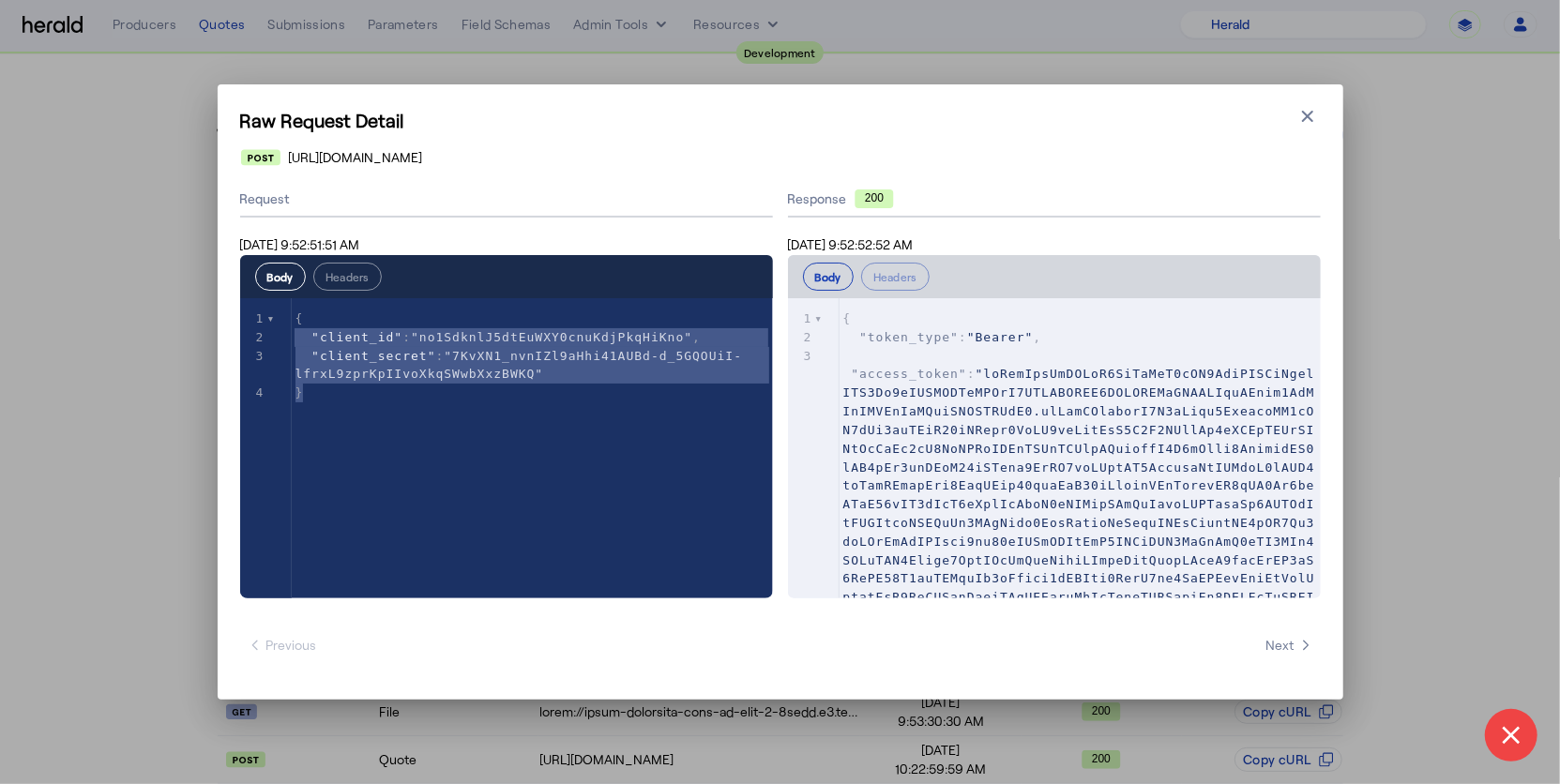
drag, startPoint x: 295, startPoint y: 338, endPoint x: 575, endPoint y: 400, distance: 286.8
click at [1304, 116] on icon "button" at bounding box center [1308, 117] width 19 height 19
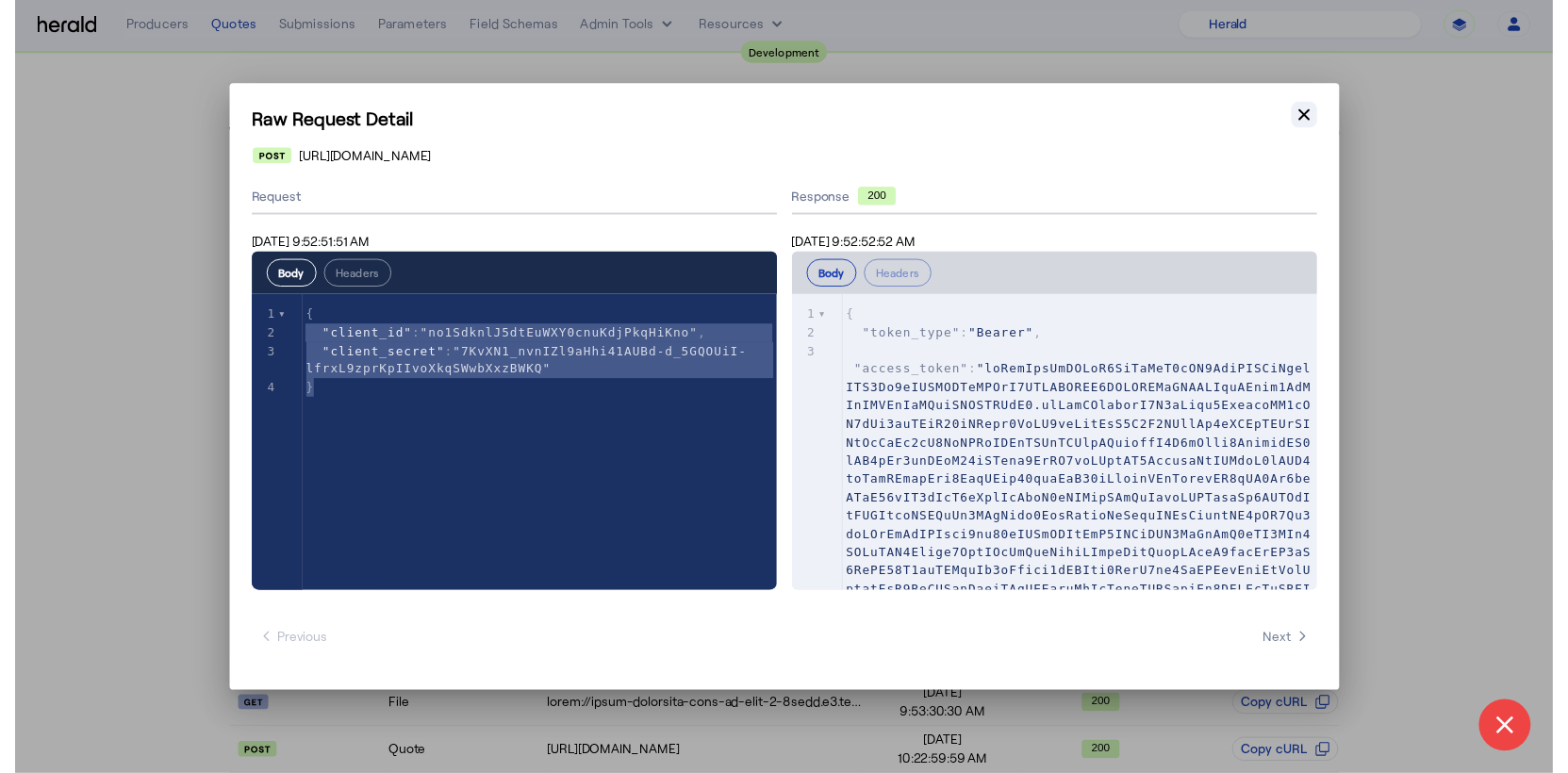
scroll to position [5, 0]
